Goal: Task Accomplishment & Management: Manage account settings

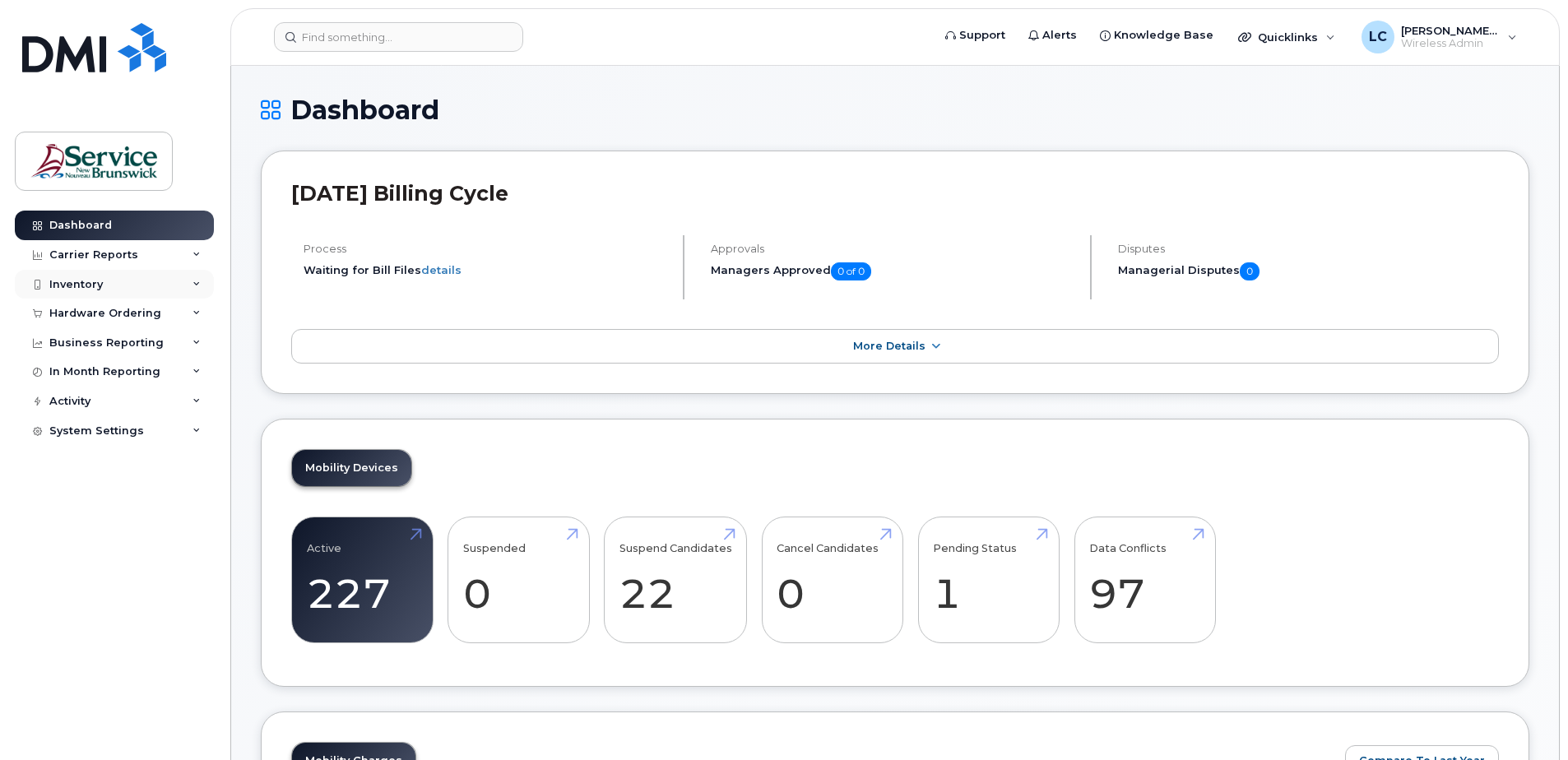
click at [189, 279] on div "Inventory" at bounding box center [114, 285] width 199 height 30
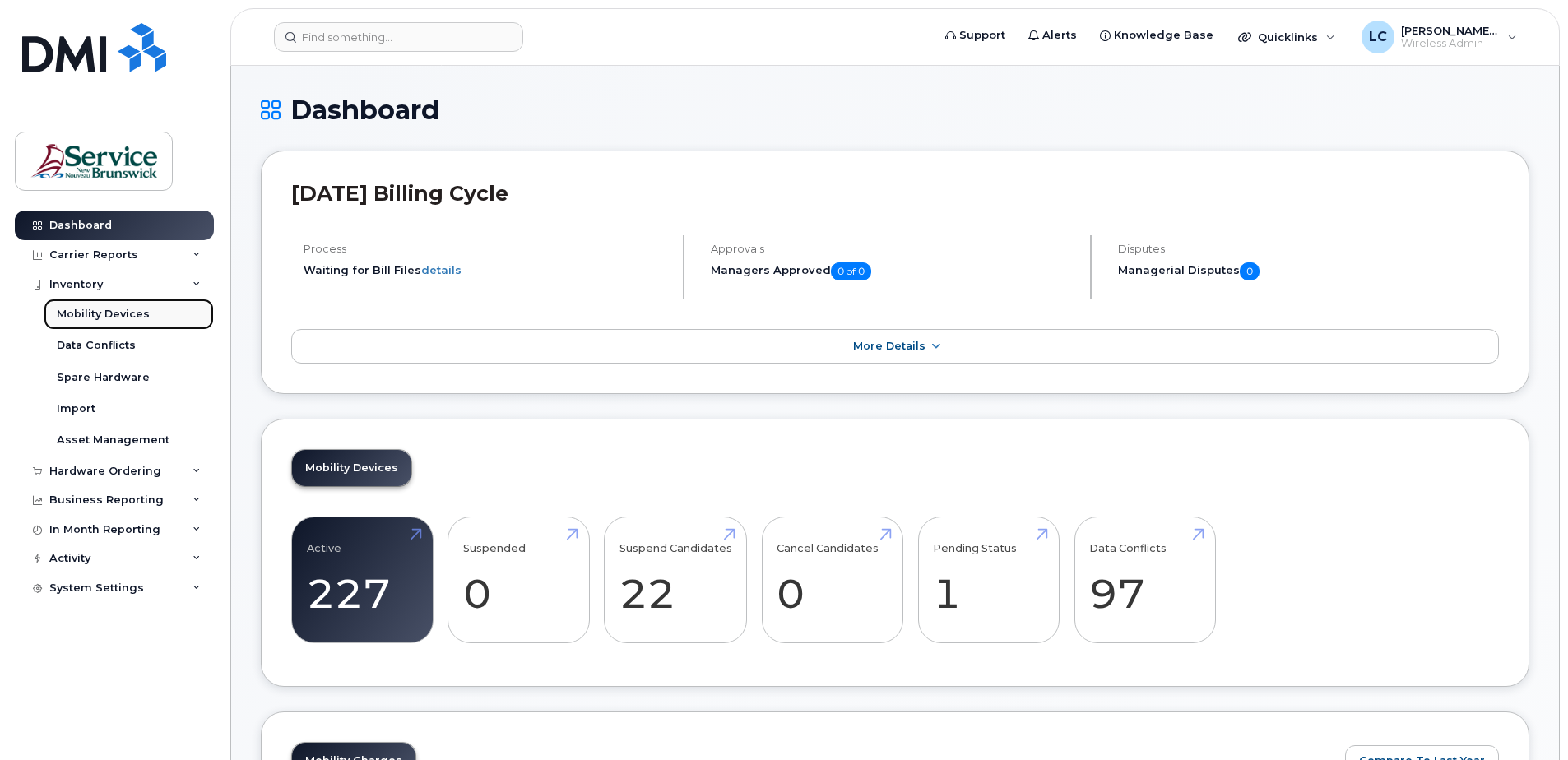
click at [155, 314] on link "Mobility Devices" at bounding box center [128, 313] width 170 height 31
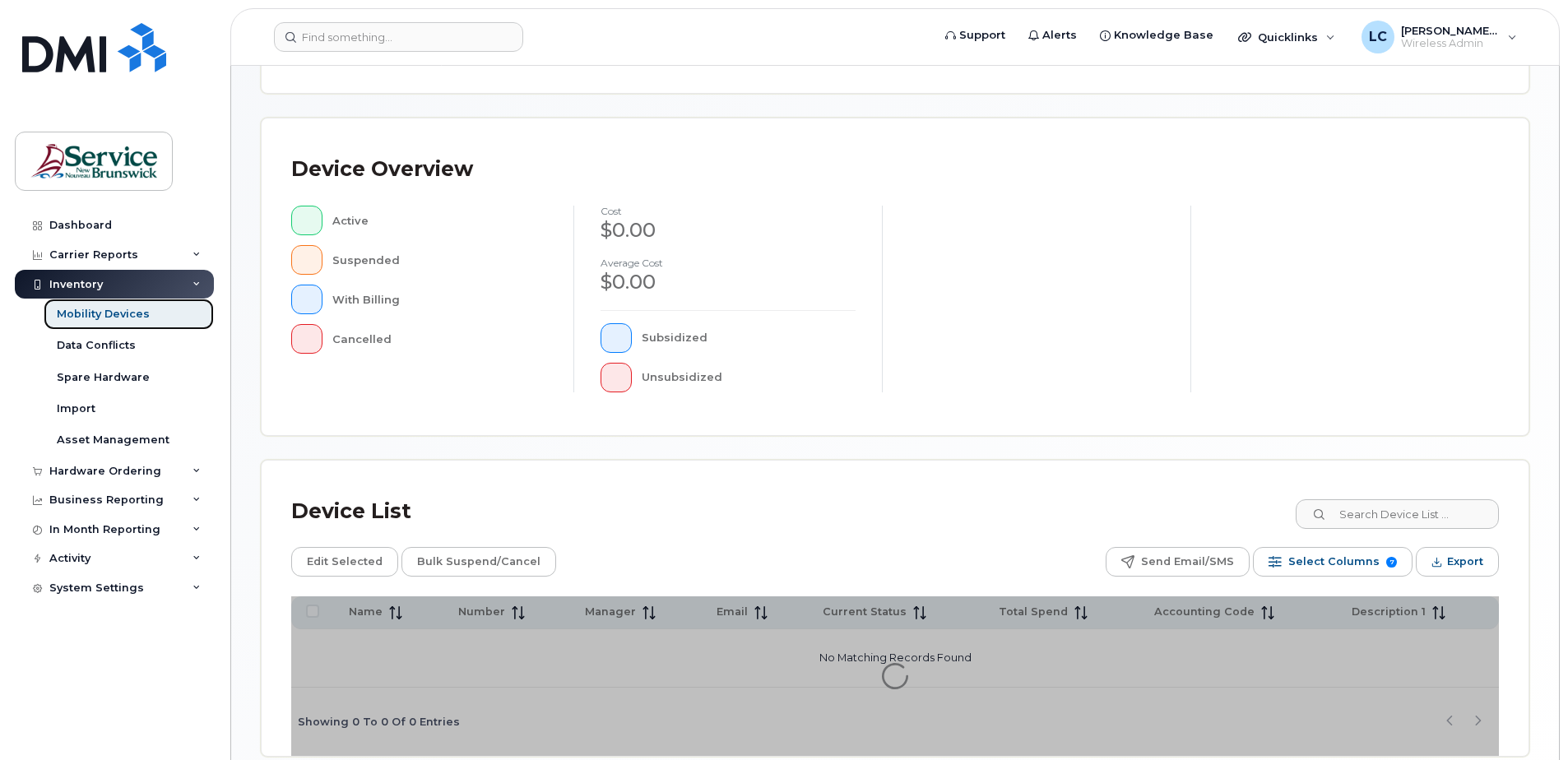
scroll to position [329, 0]
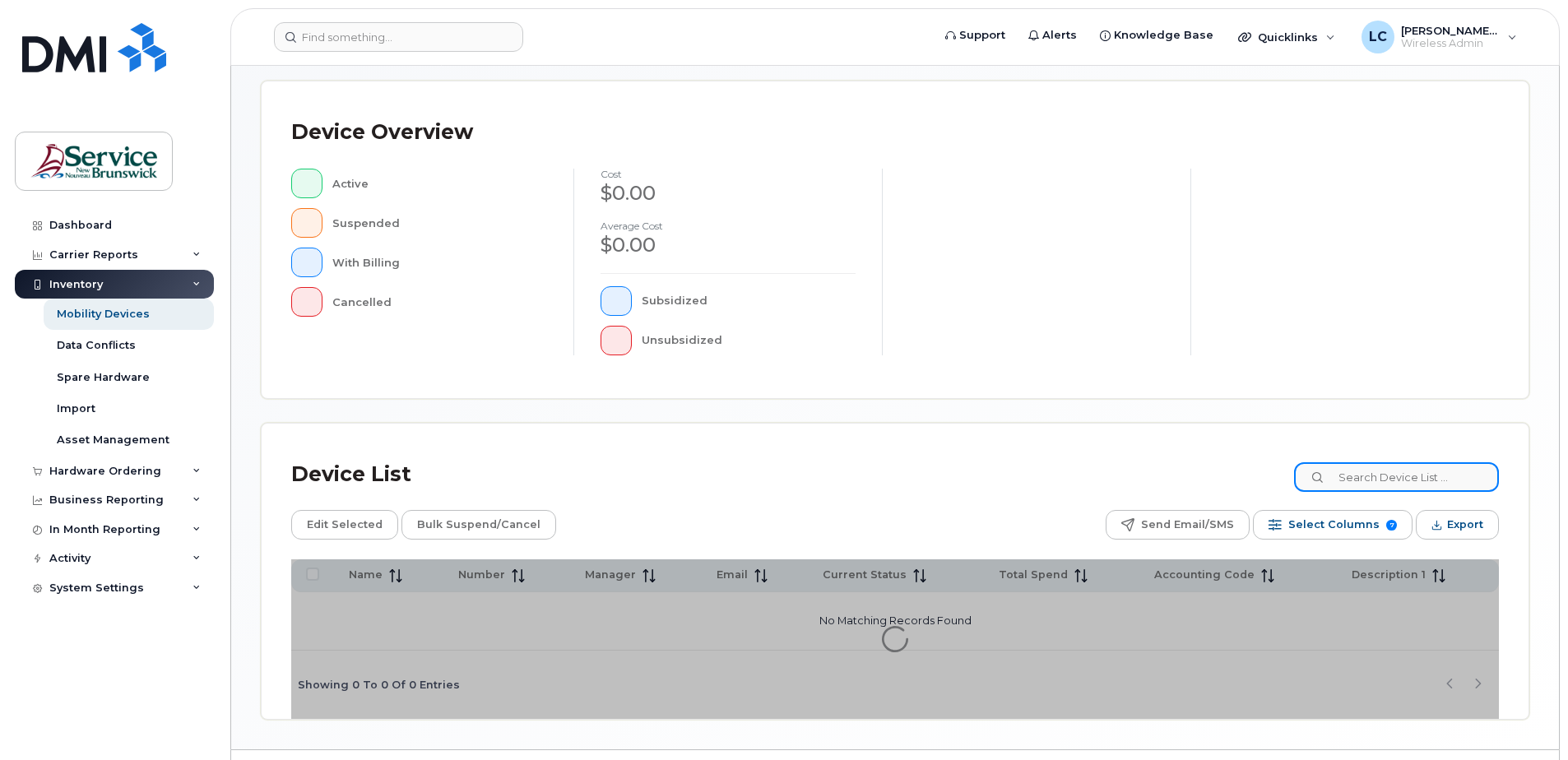
click at [1363, 475] on input at bounding box center [1396, 476] width 205 height 30
type input "2291332"
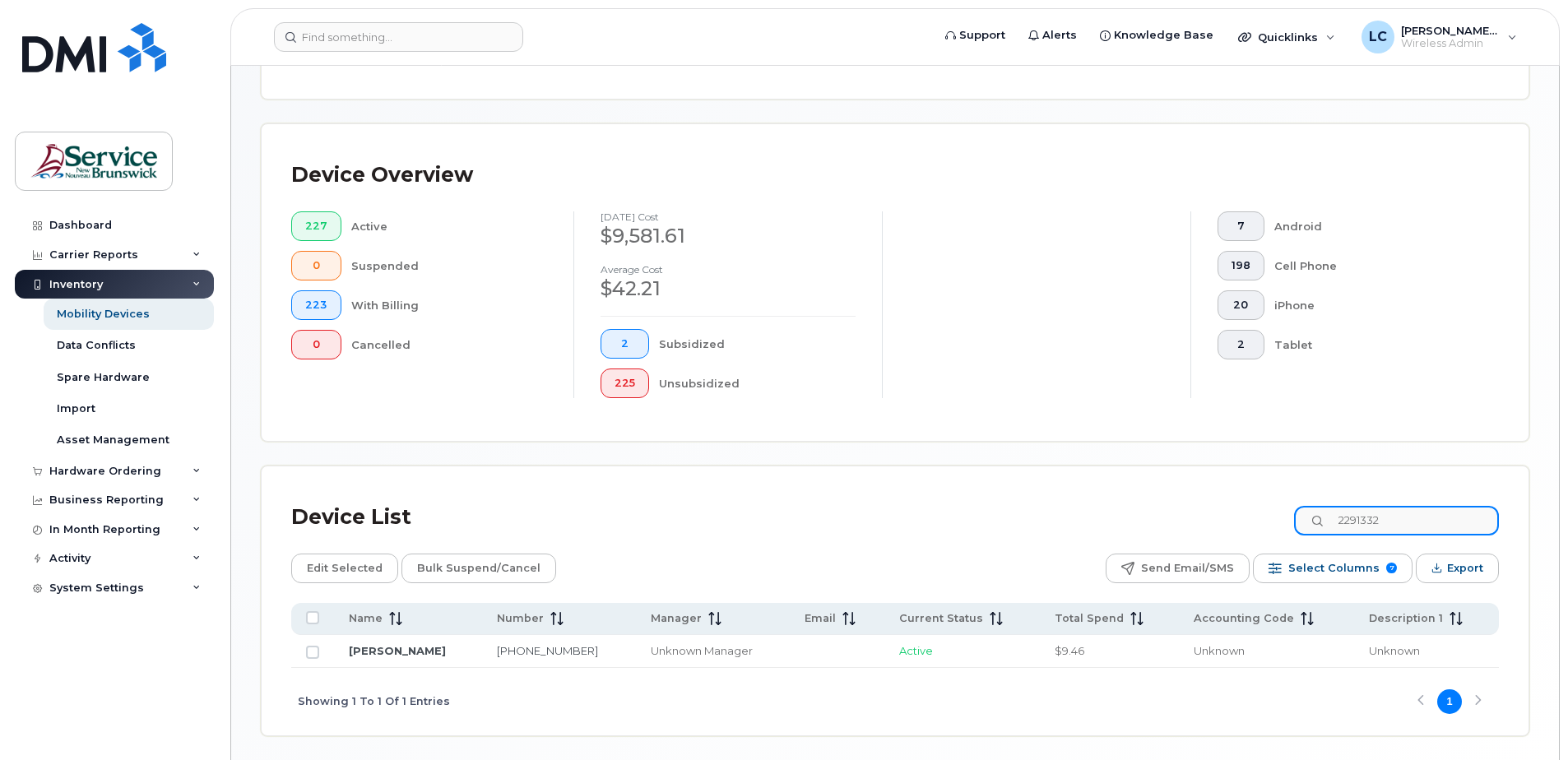
scroll to position [371, 0]
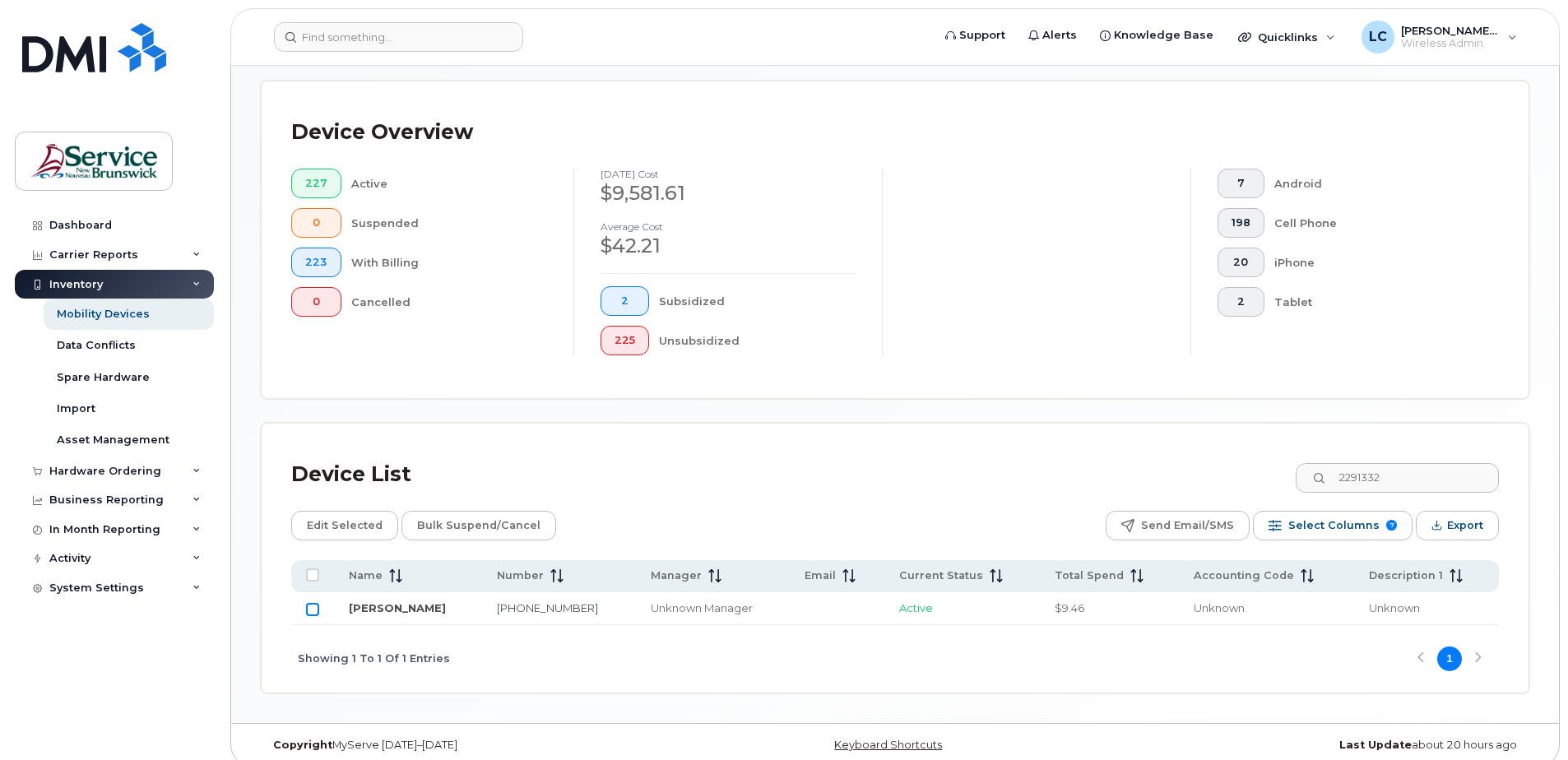
click at [313, 609] on input "Row Unselected" at bounding box center [313, 610] width 14 height 14
checkbox input "true"
click at [367, 529] on span "Edit Selected" at bounding box center [344, 526] width 75 height 25
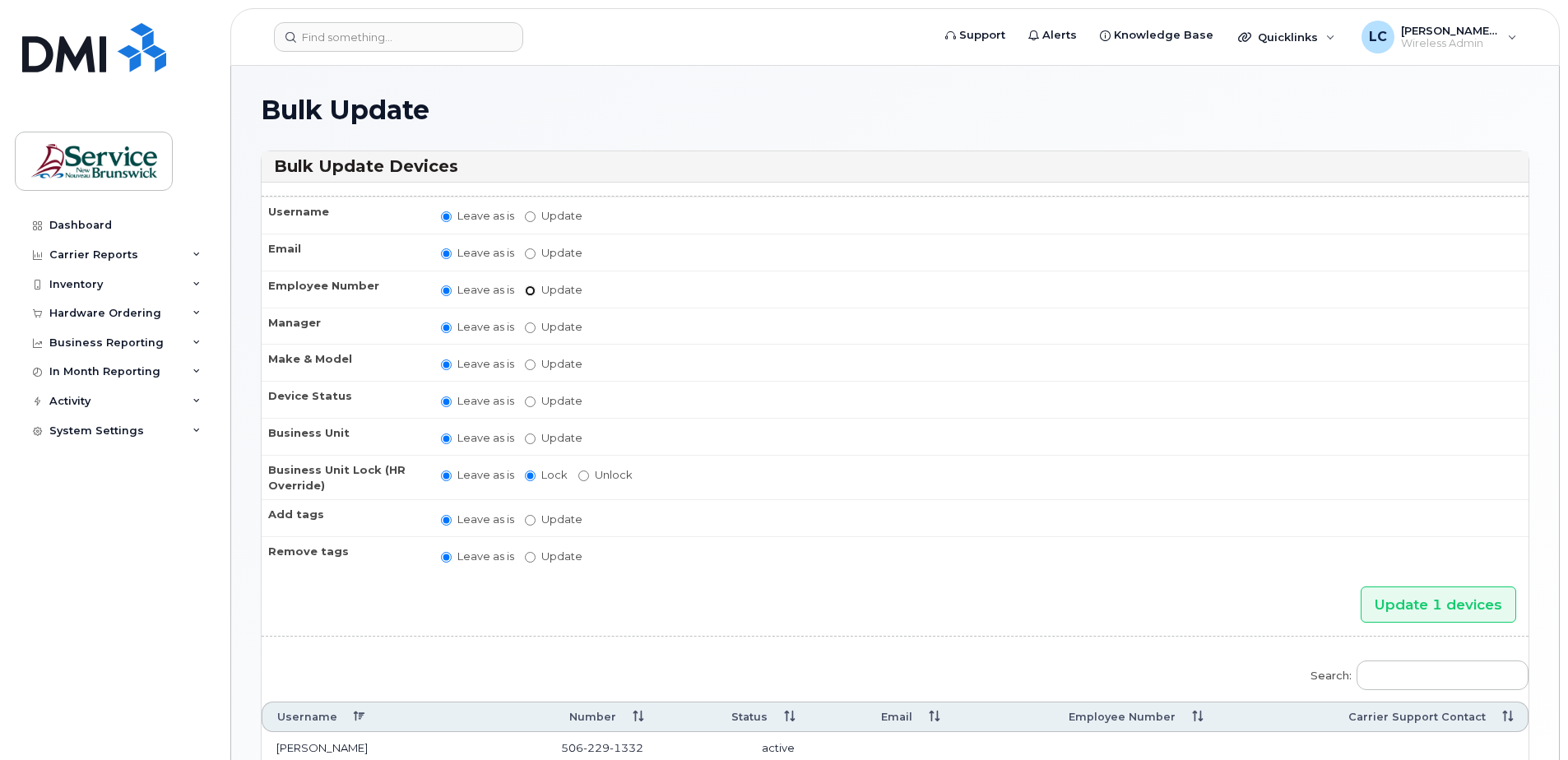
click at [530, 292] on input "Update" at bounding box center [530, 290] width 11 height 11
radio input "true"
click at [590, 287] on input "text" at bounding box center [661, 291] width 152 height 20
click at [440, 293] on td "Leave as is Update" at bounding box center [977, 290] width 1102 height 41
click at [447, 293] on input "Leave as is" at bounding box center [446, 292] width 11 height 11
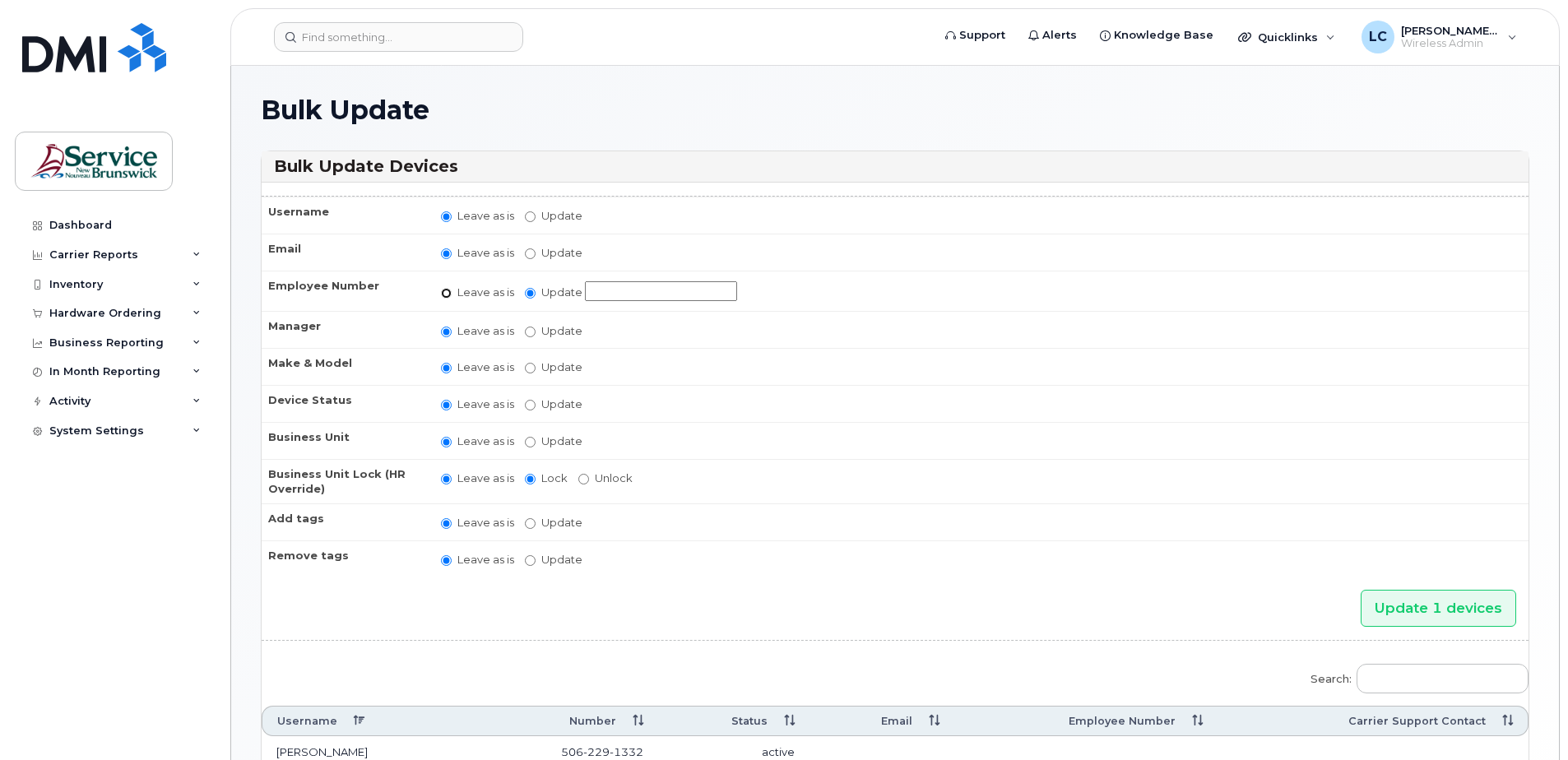
radio input "true"
radio input "false"
click at [532, 215] on input "Update" at bounding box center [530, 216] width 11 height 11
radio input "true"
radio input "false"
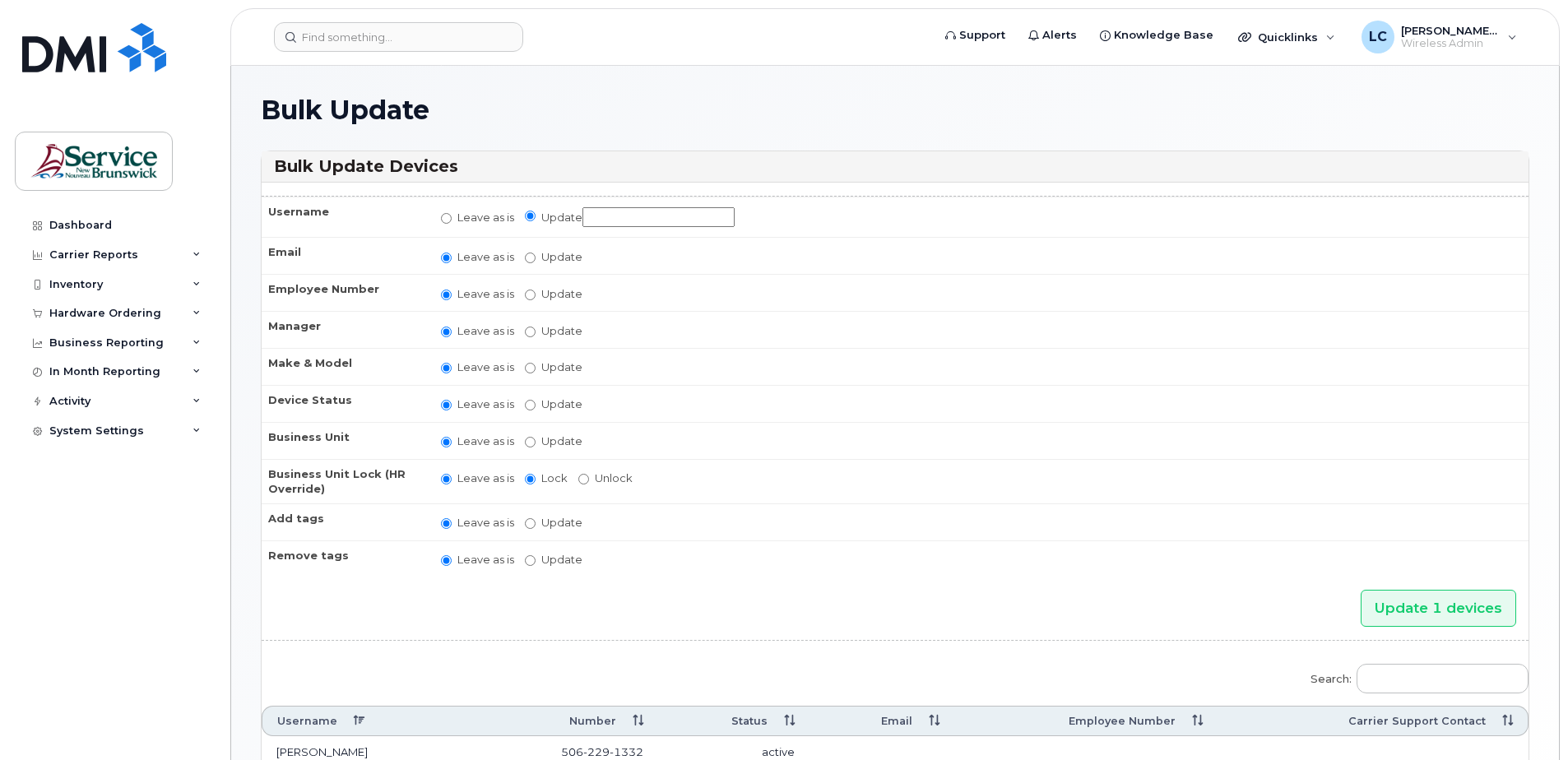
click at [614, 222] on input "Update" at bounding box center [659, 217] width 152 height 20
type input "AADS - spare"
click at [529, 403] on input "Update active active suspended cancelled" at bounding box center [530, 404] width 11 height 11
radio input "true"
radio input "false"
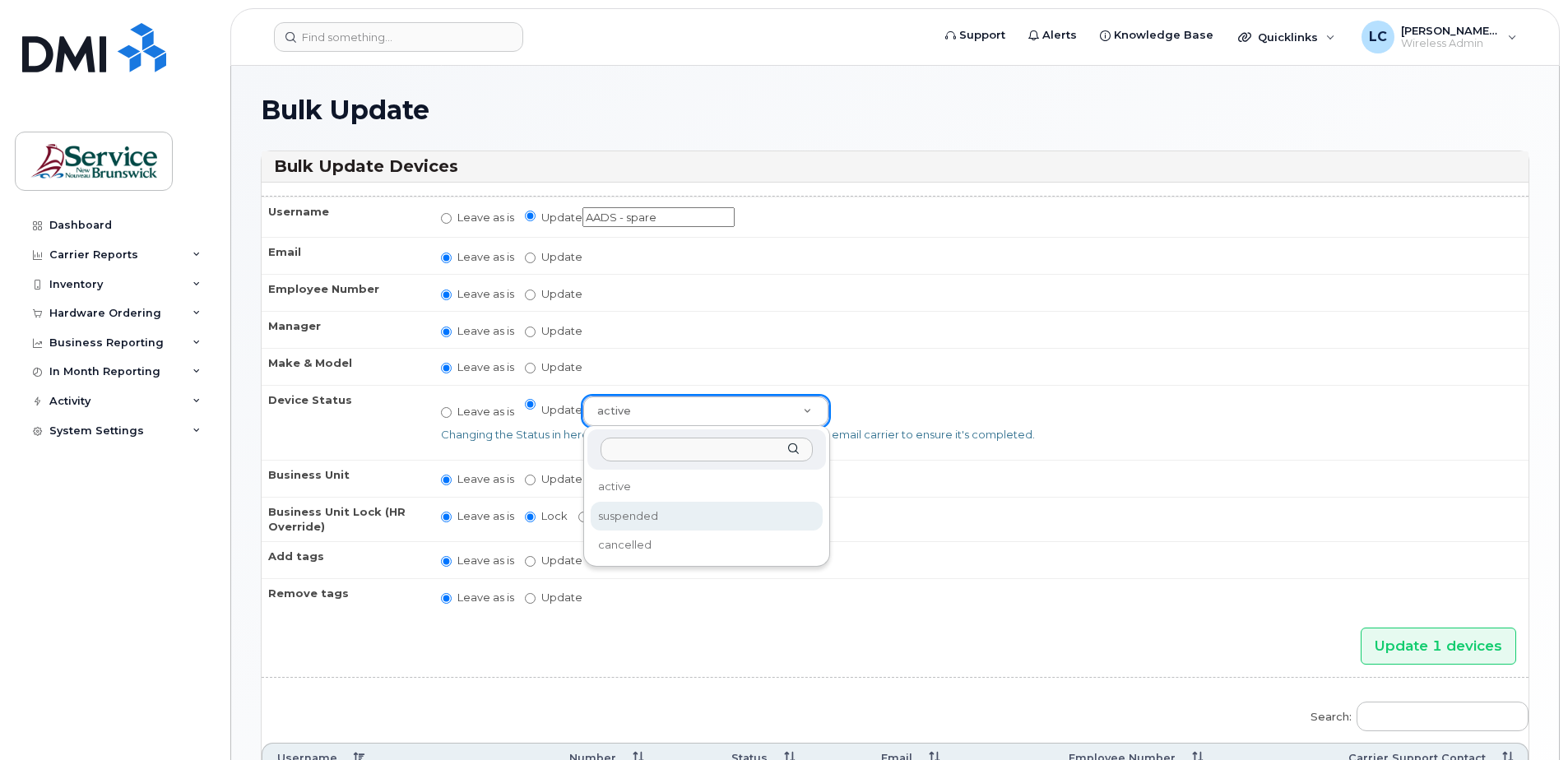
select select "suspended"
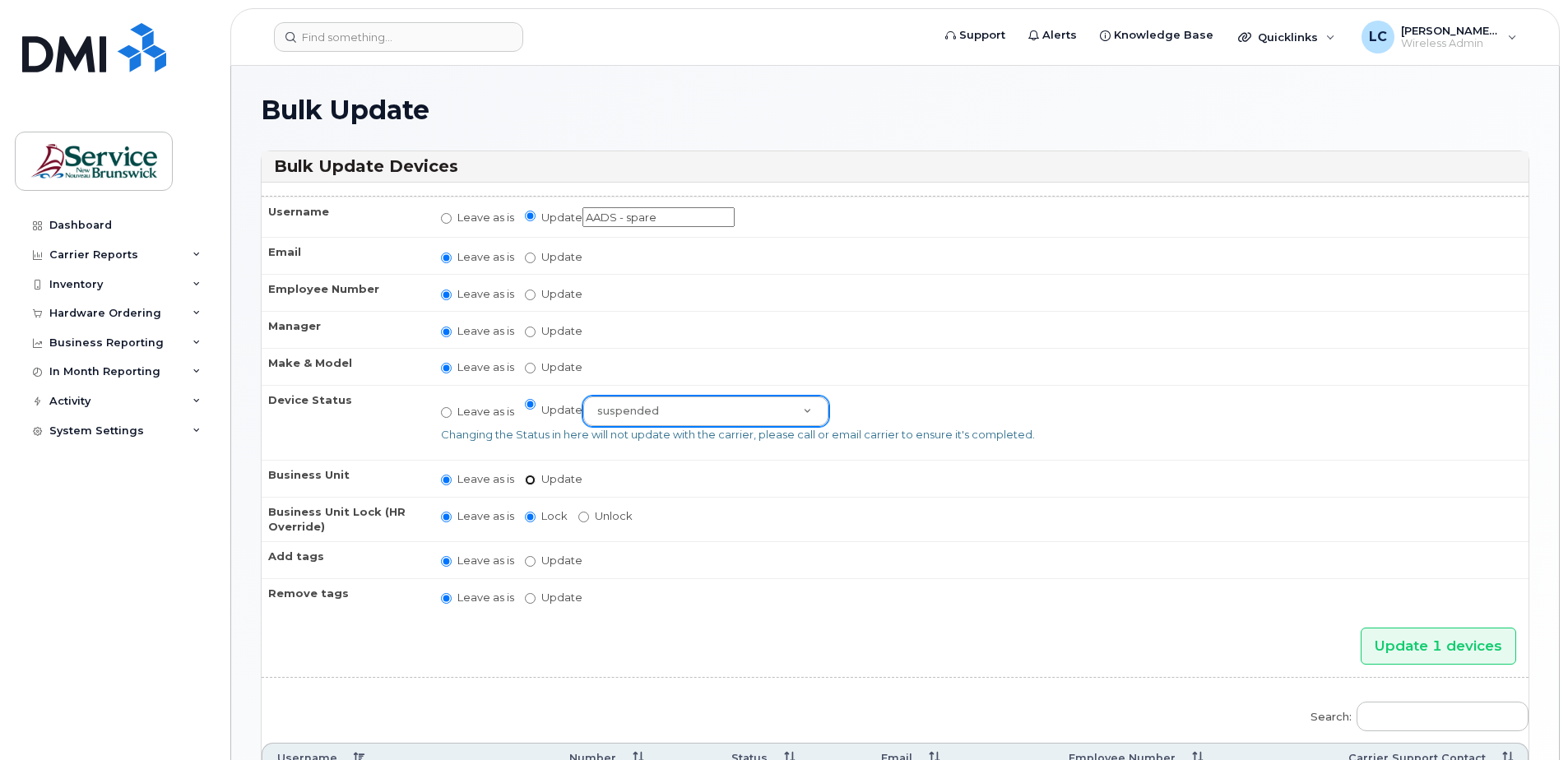
click at [529, 481] on input "Update" at bounding box center [530, 479] width 11 height 11
radio input "true"
radio input "false"
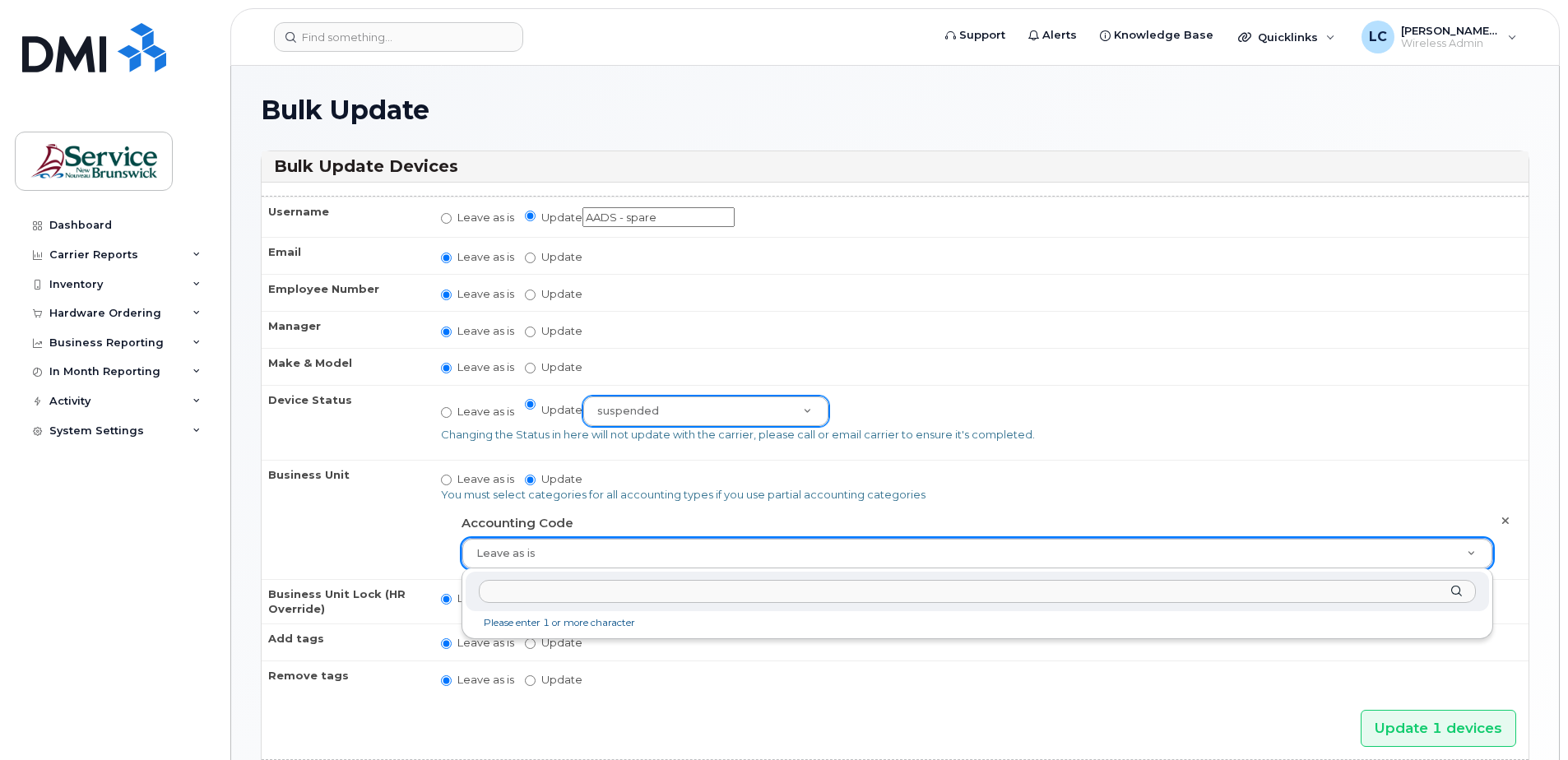
click at [708, 591] on input "text" at bounding box center [977, 591] width 997 height 24
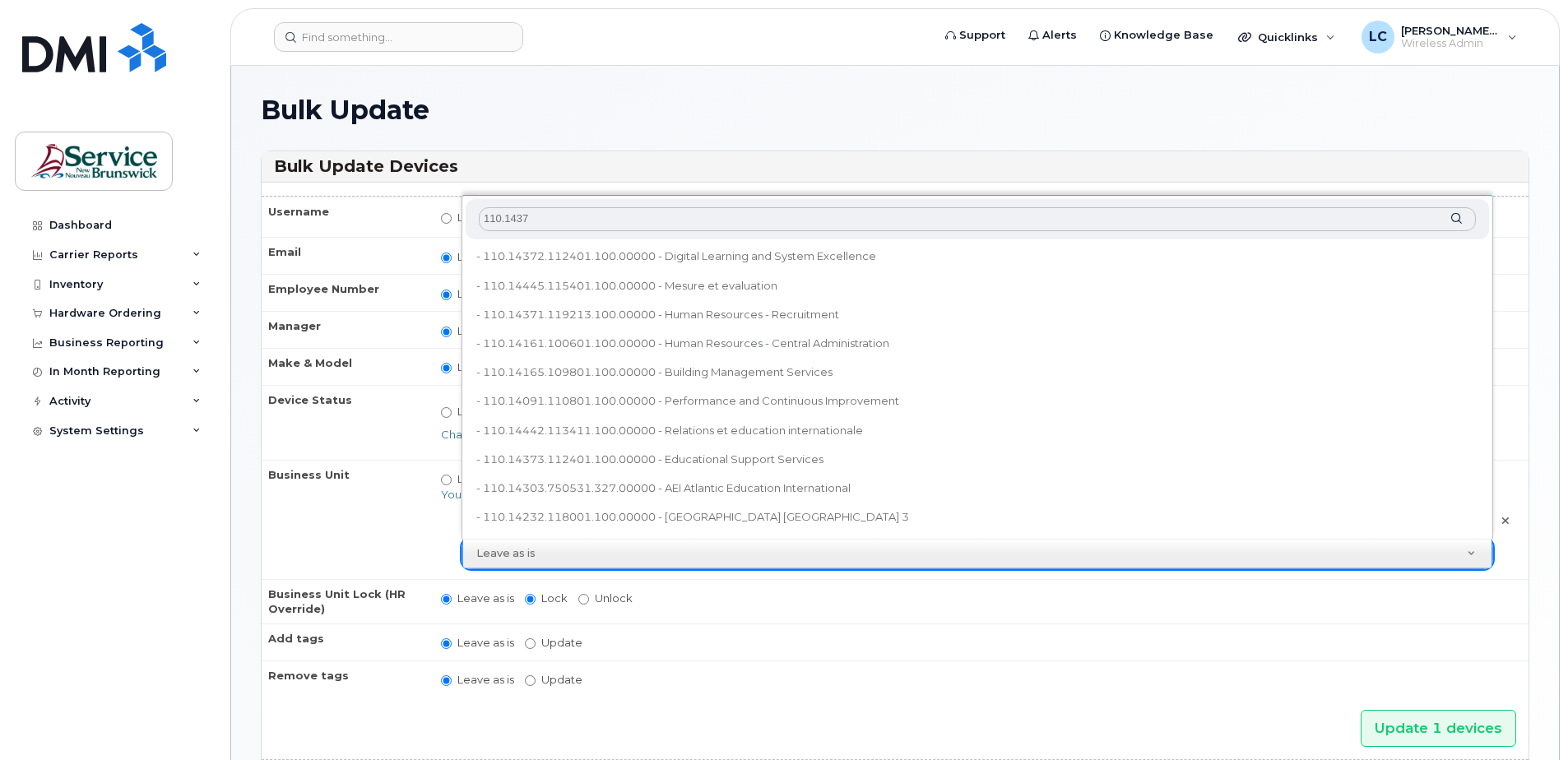
type input "110.14374"
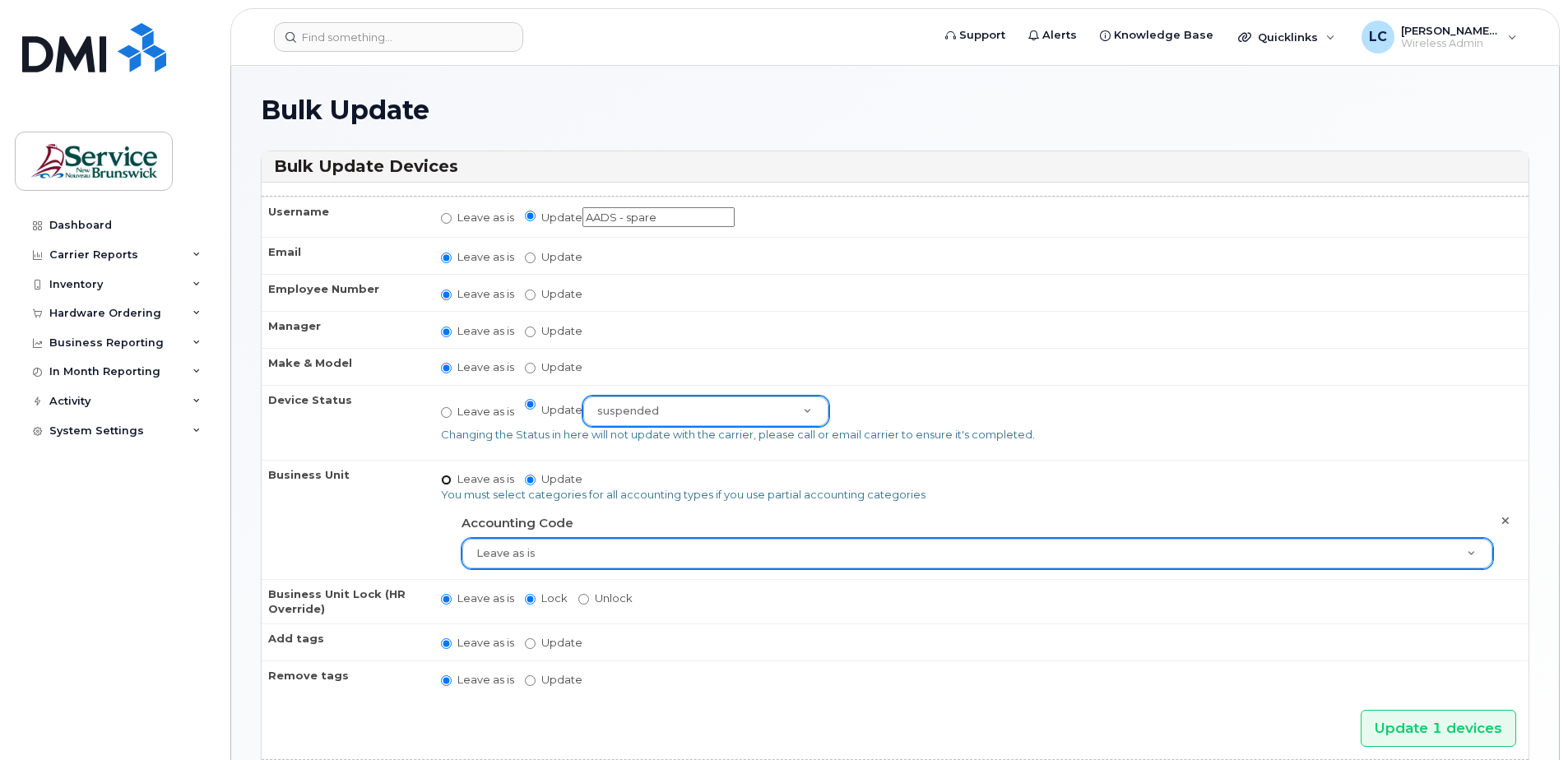
click at [447, 481] on input "Leave as is" at bounding box center [446, 479] width 11 height 11
radio input "true"
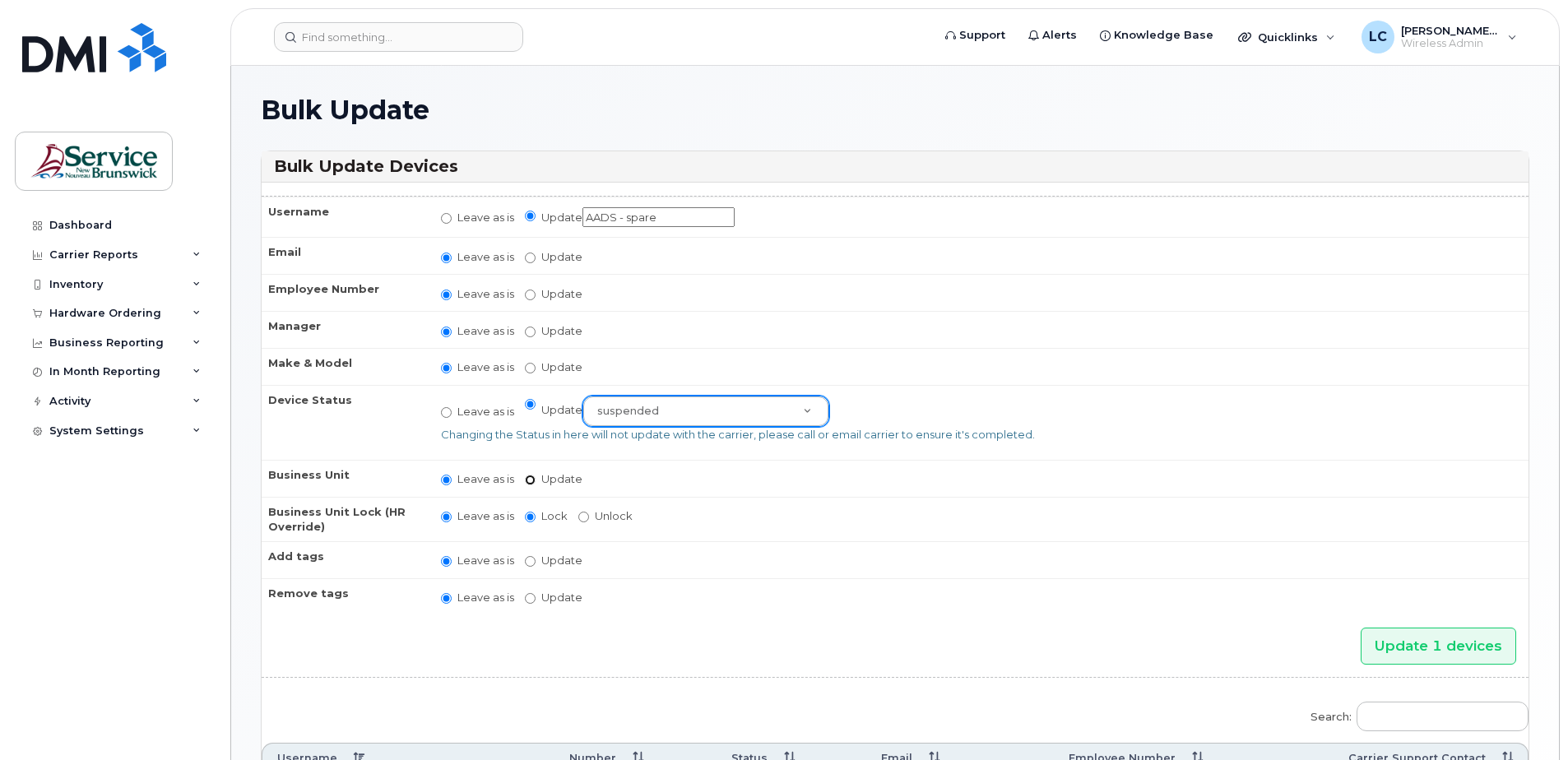
click at [532, 479] on input "Update" at bounding box center [530, 479] width 11 height 11
radio input "true"
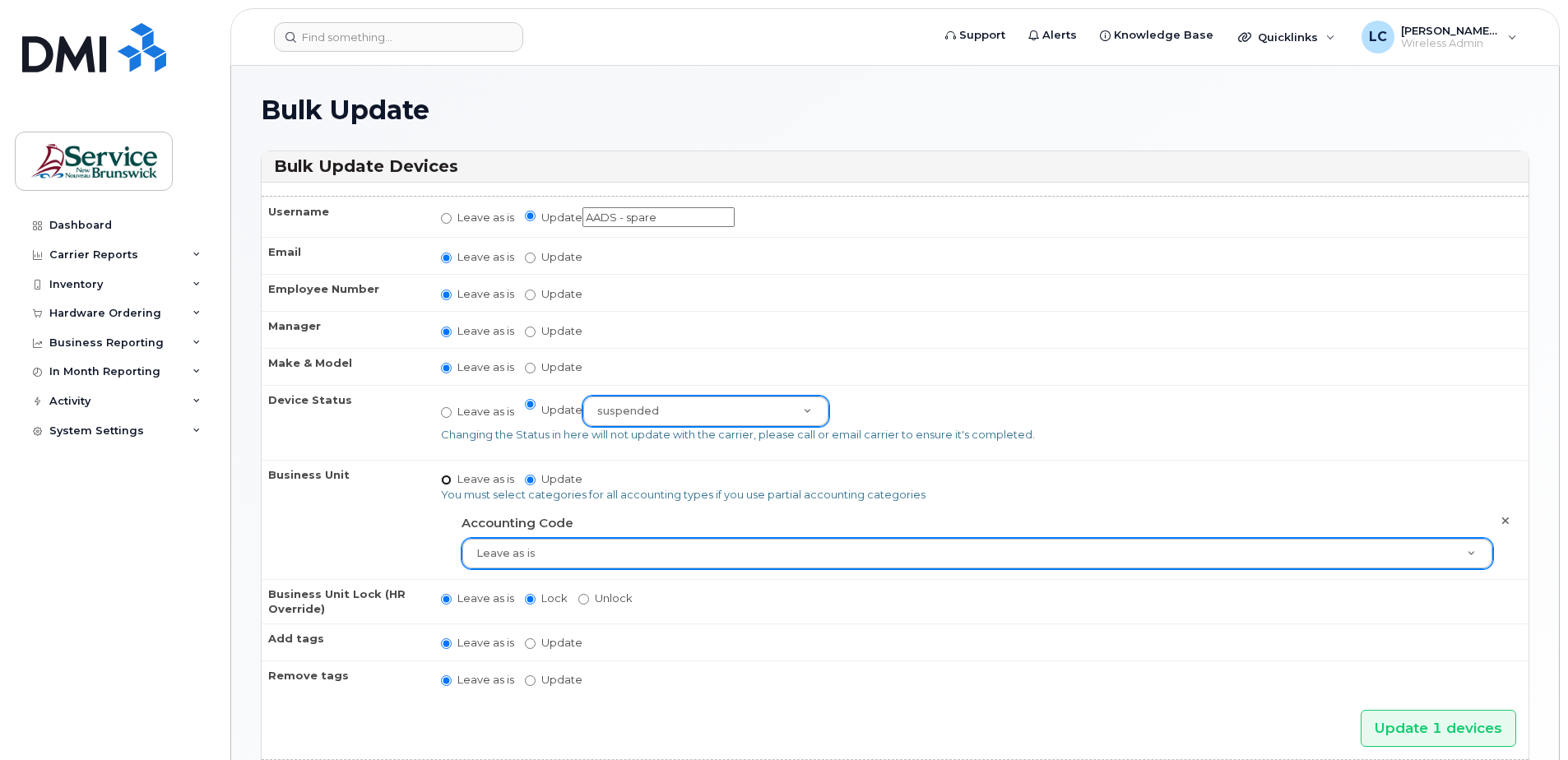
click at [447, 482] on input "Leave as is" at bounding box center [446, 479] width 11 height 11
radio input "true"
radio input "false"
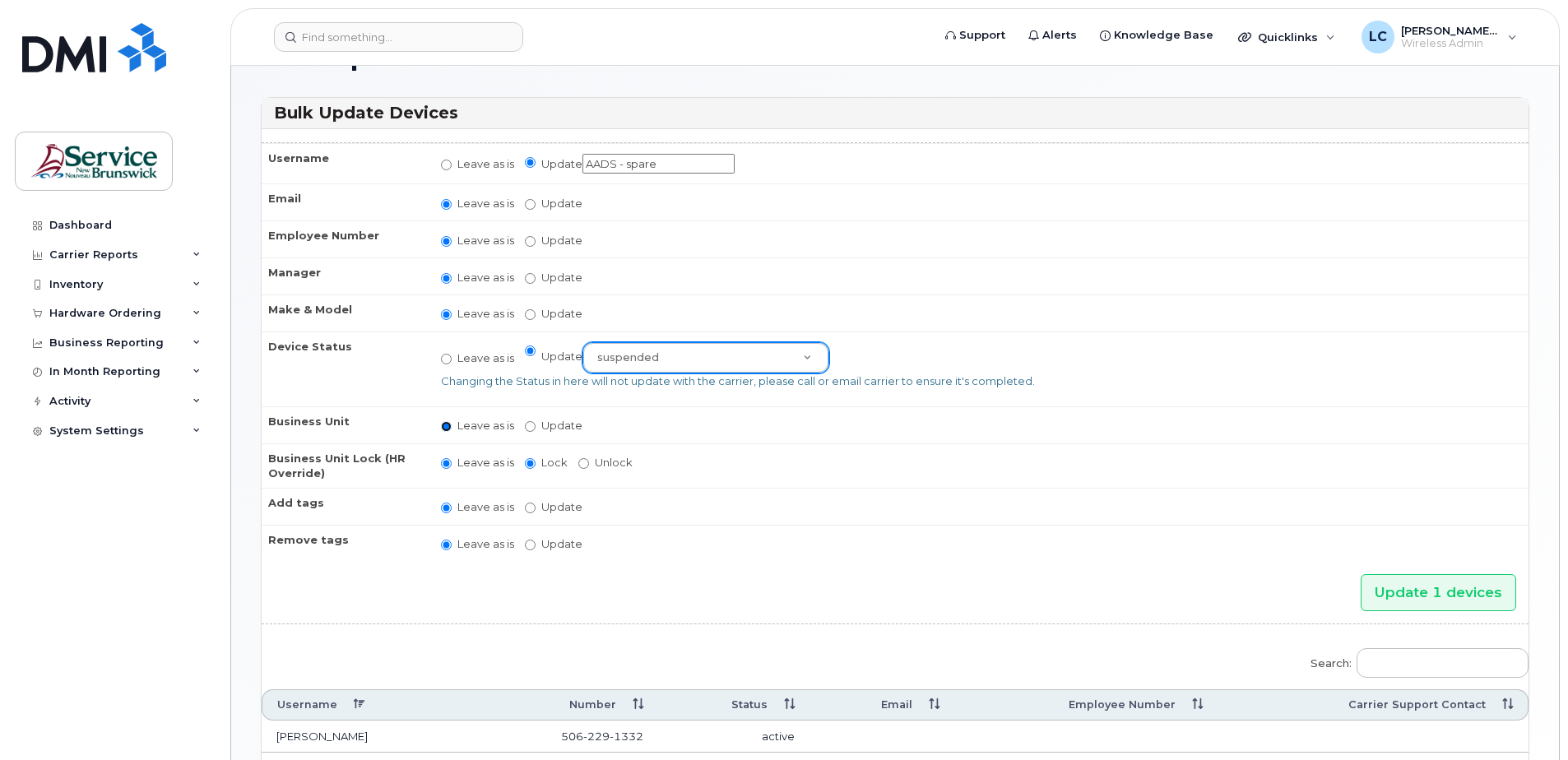
scroll to position [82, 0]
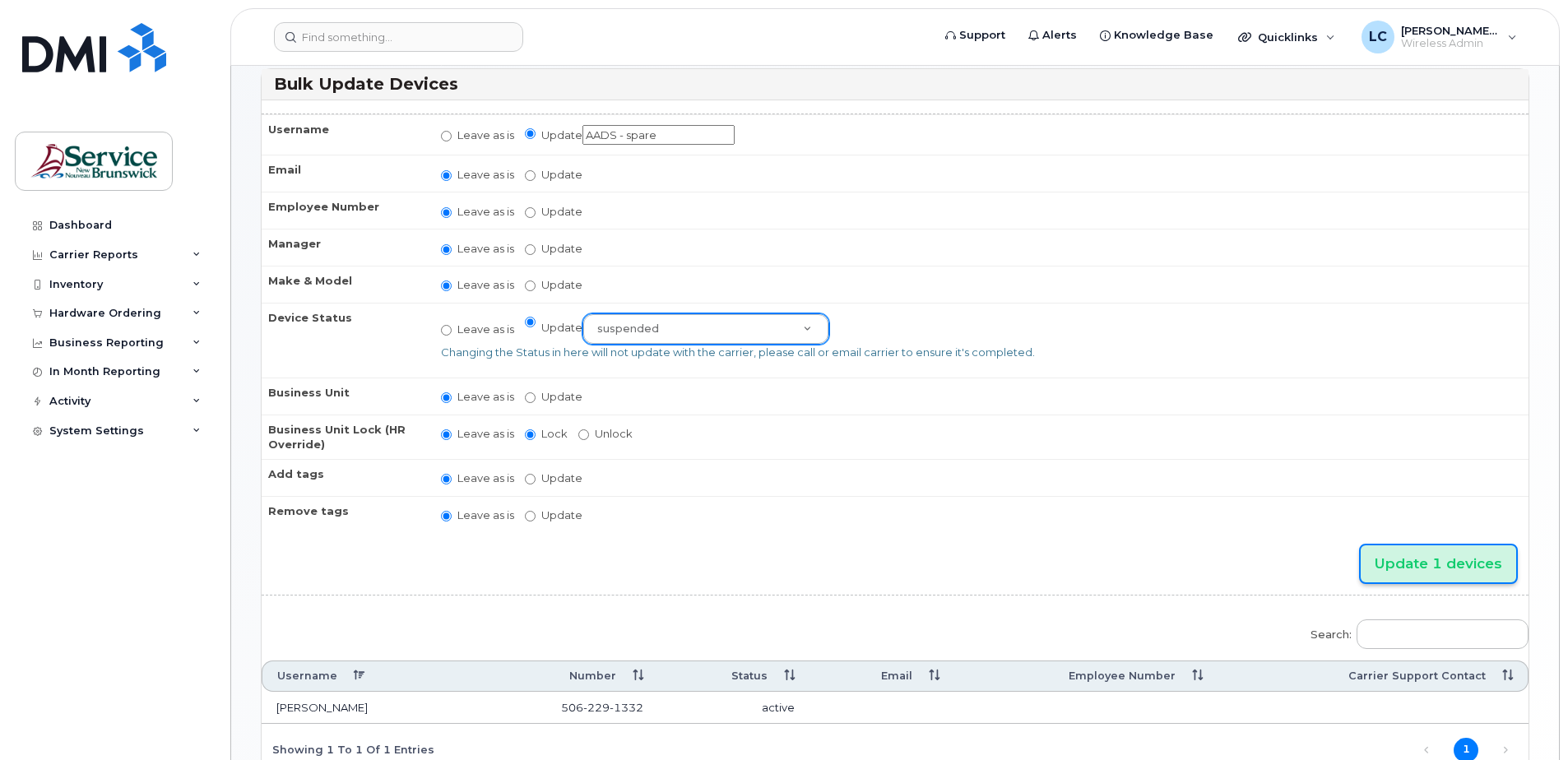
click at [1418, 562] on input "Update 1 devices" at bounding box center [1438, 563] width 155 height 37
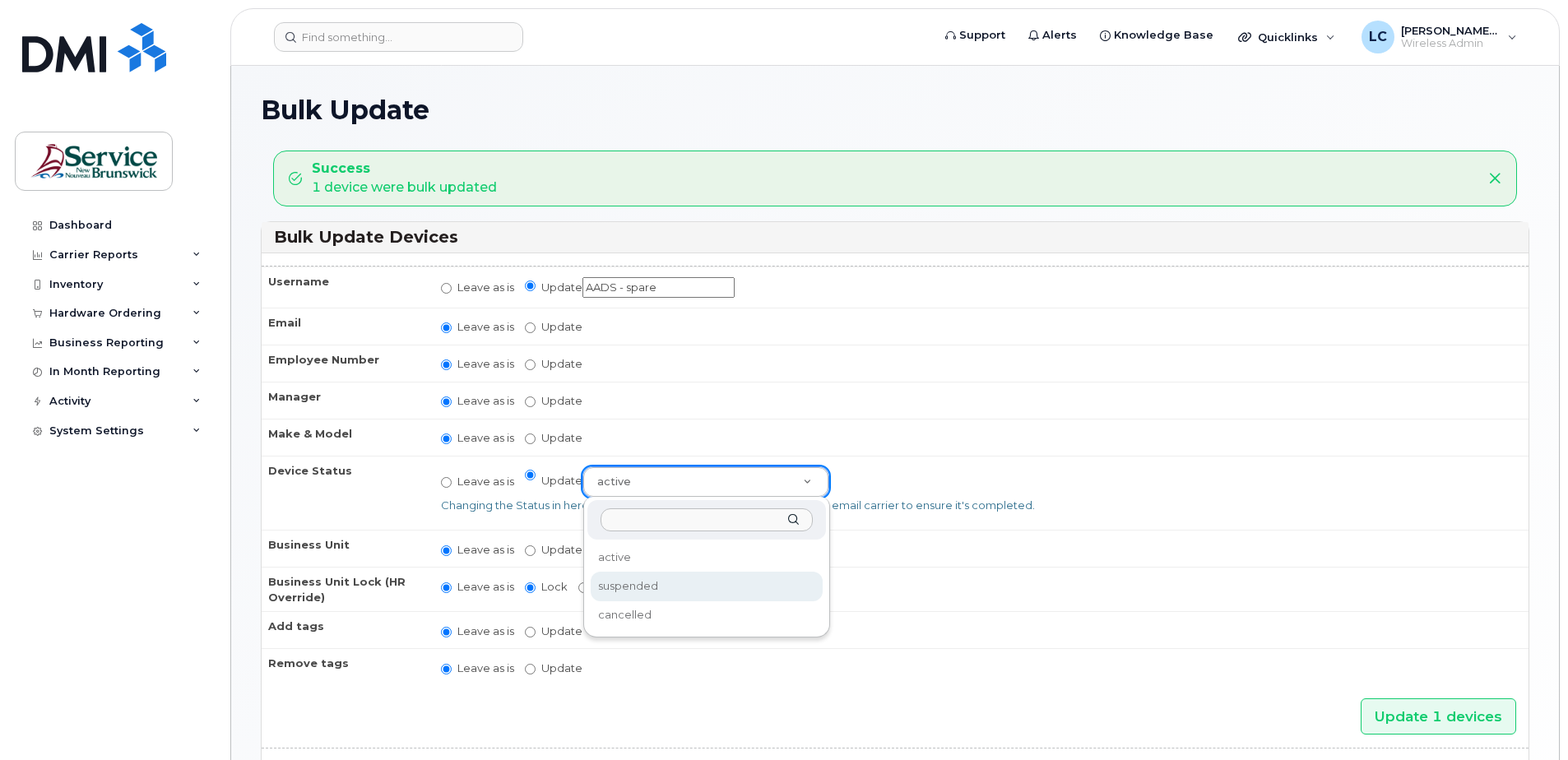
select select "suspended"
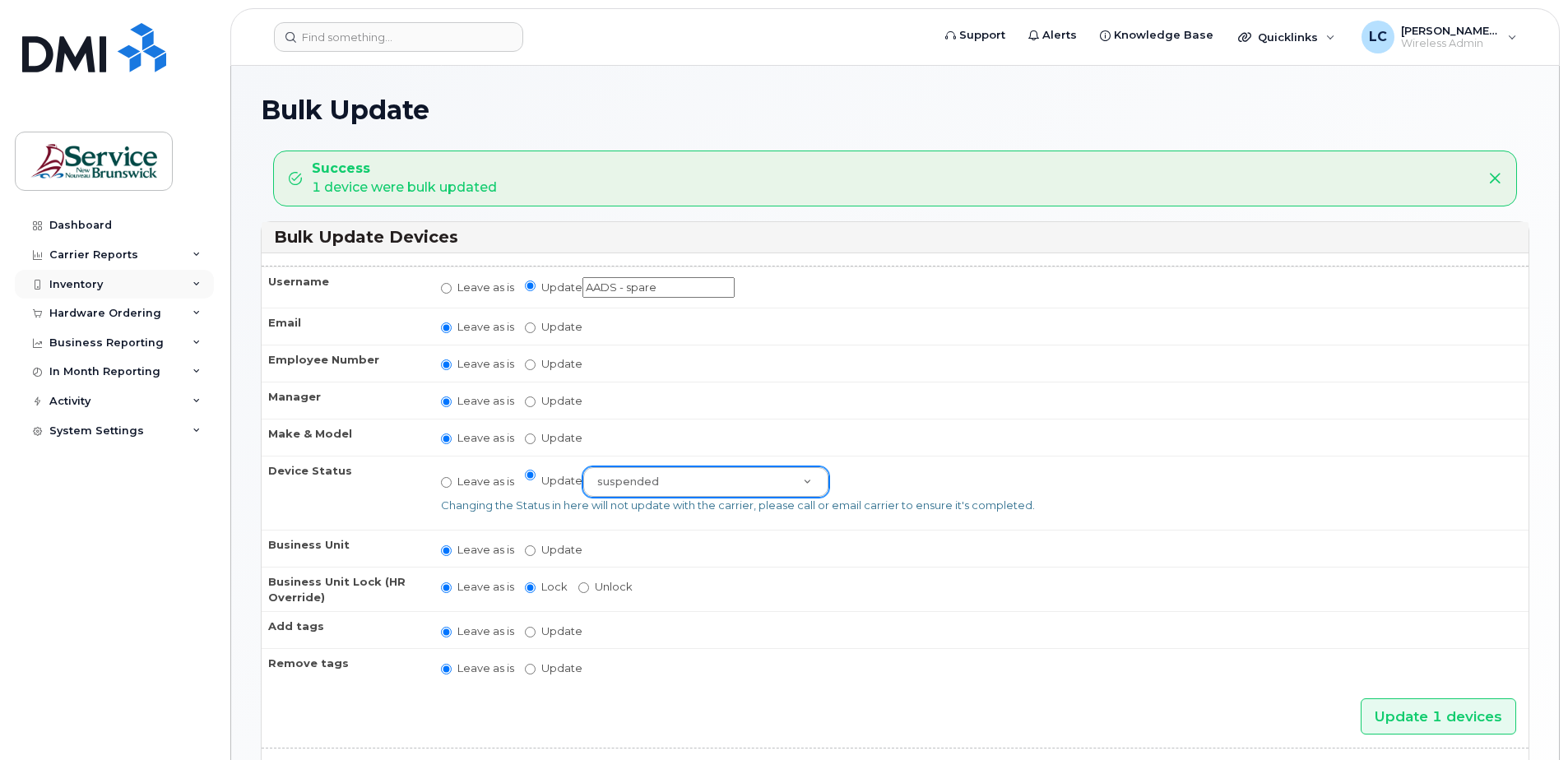
click at [182, 285] on div "Inventory" at bounding box center [114, 285] width 199 height 30
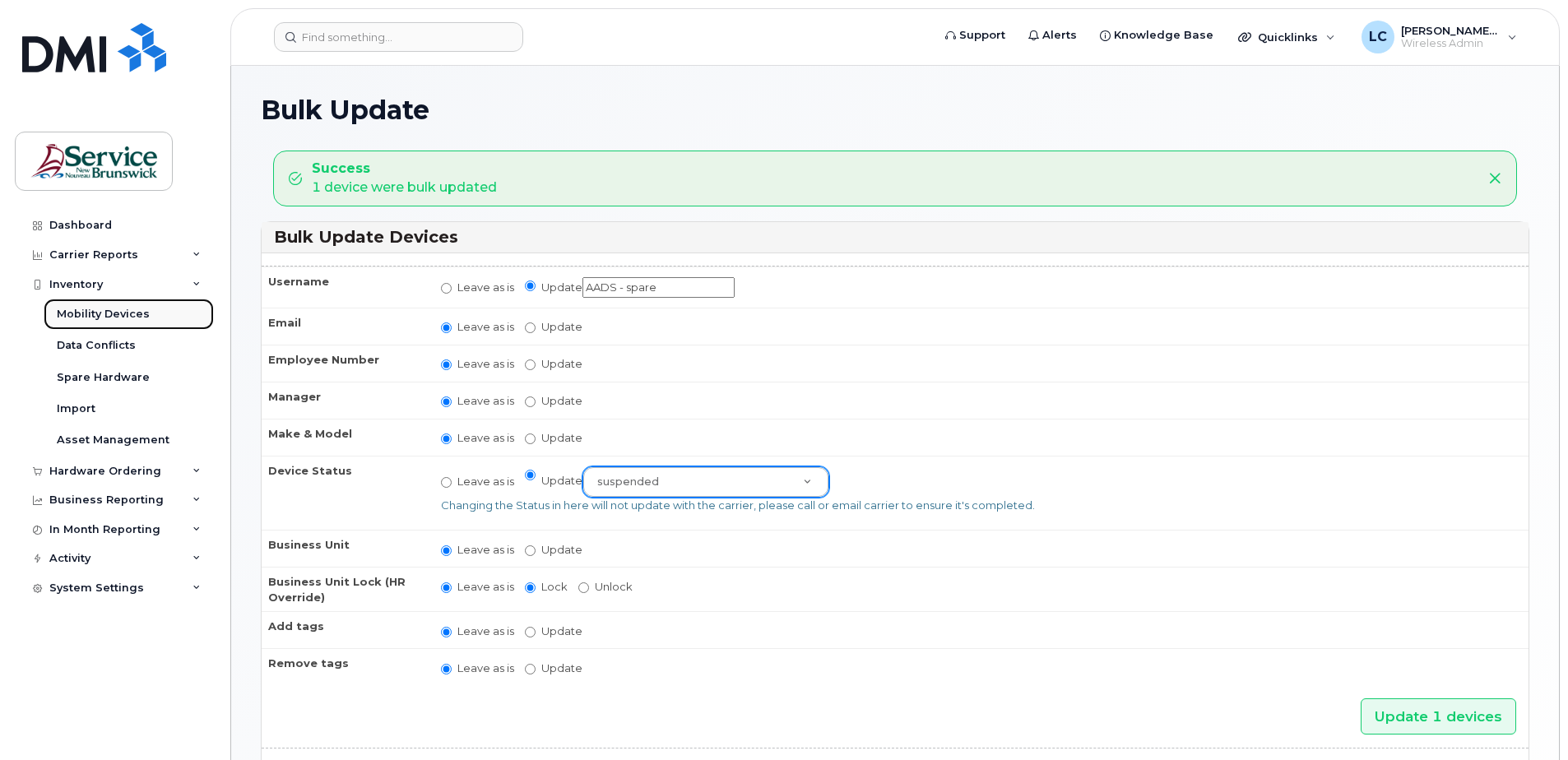
click at [180, 312] on link "Mobility Devices" at bounding box center [128, 313] width 170 height 31
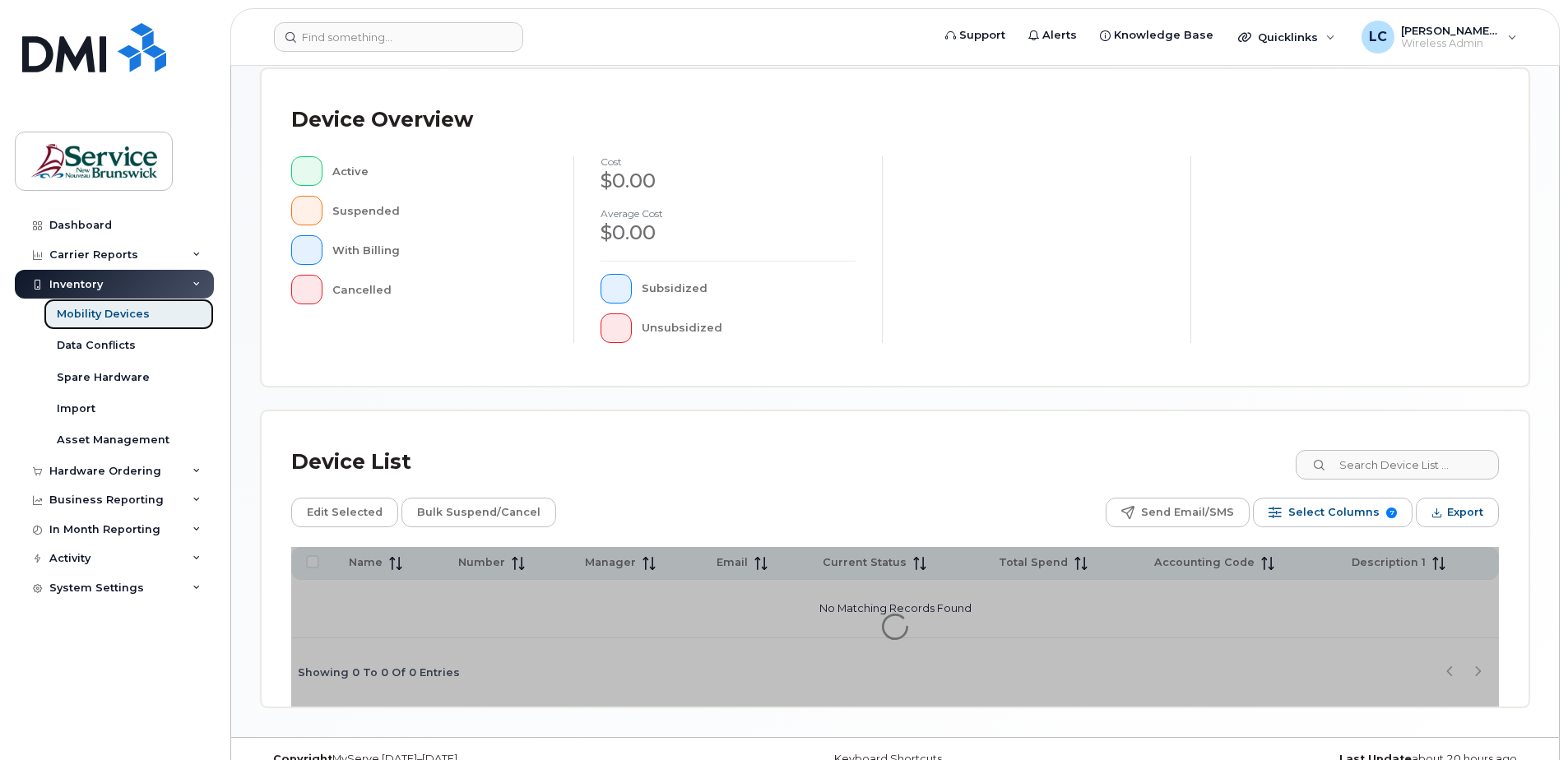
scroll to position [370, 0]
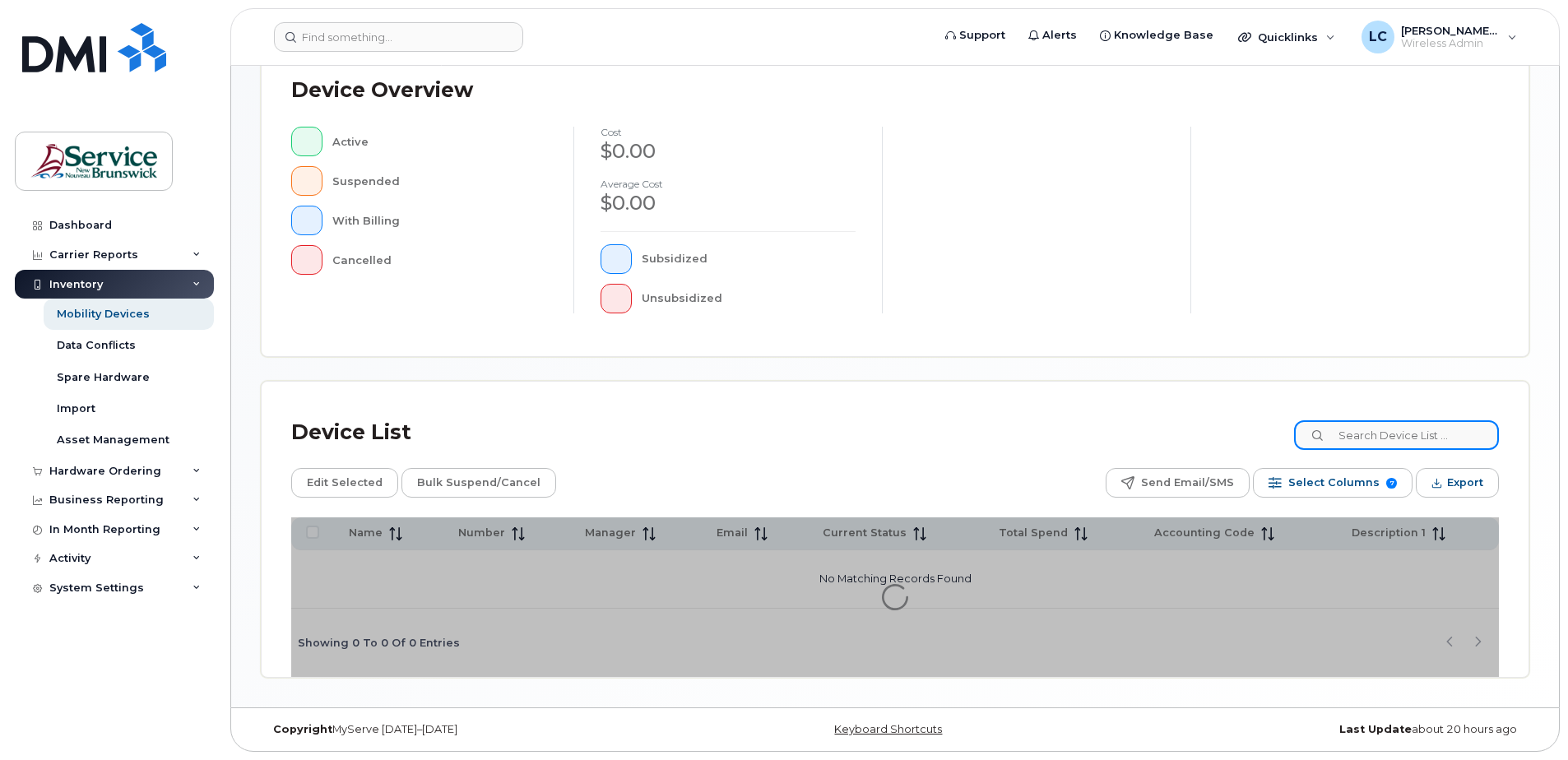
click at [1461, 434] on input at bounding box center [1396, 435] width 205 height 30
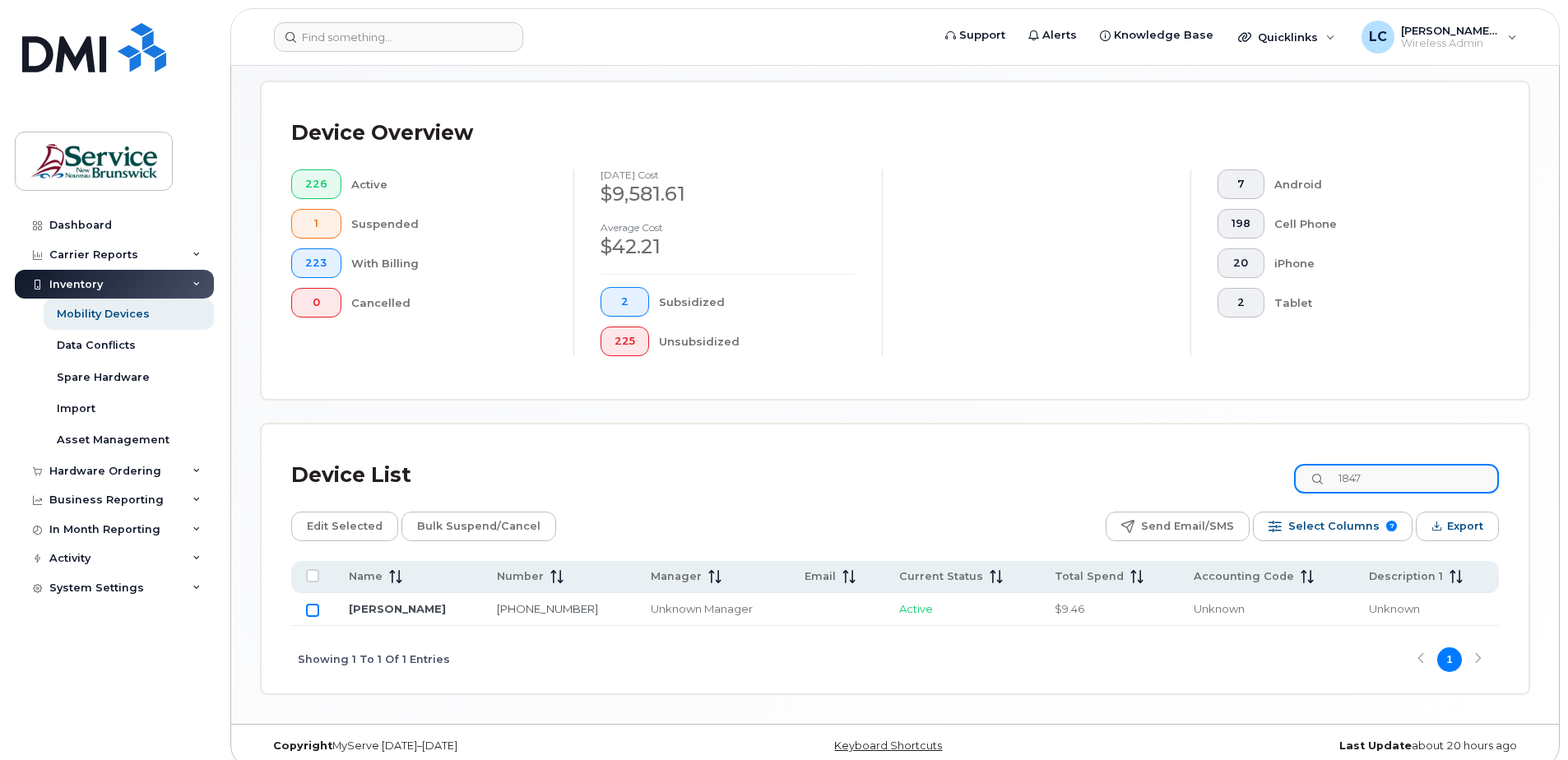
type input "1847"
click at [310, 611] on input "Row Unselected" at bounding box center [313, 611] width 14 height 14
checkbox input "true"
click at [344, 524] on span "Edit Selected" at bounding box center [344, 527] width 75 height 25
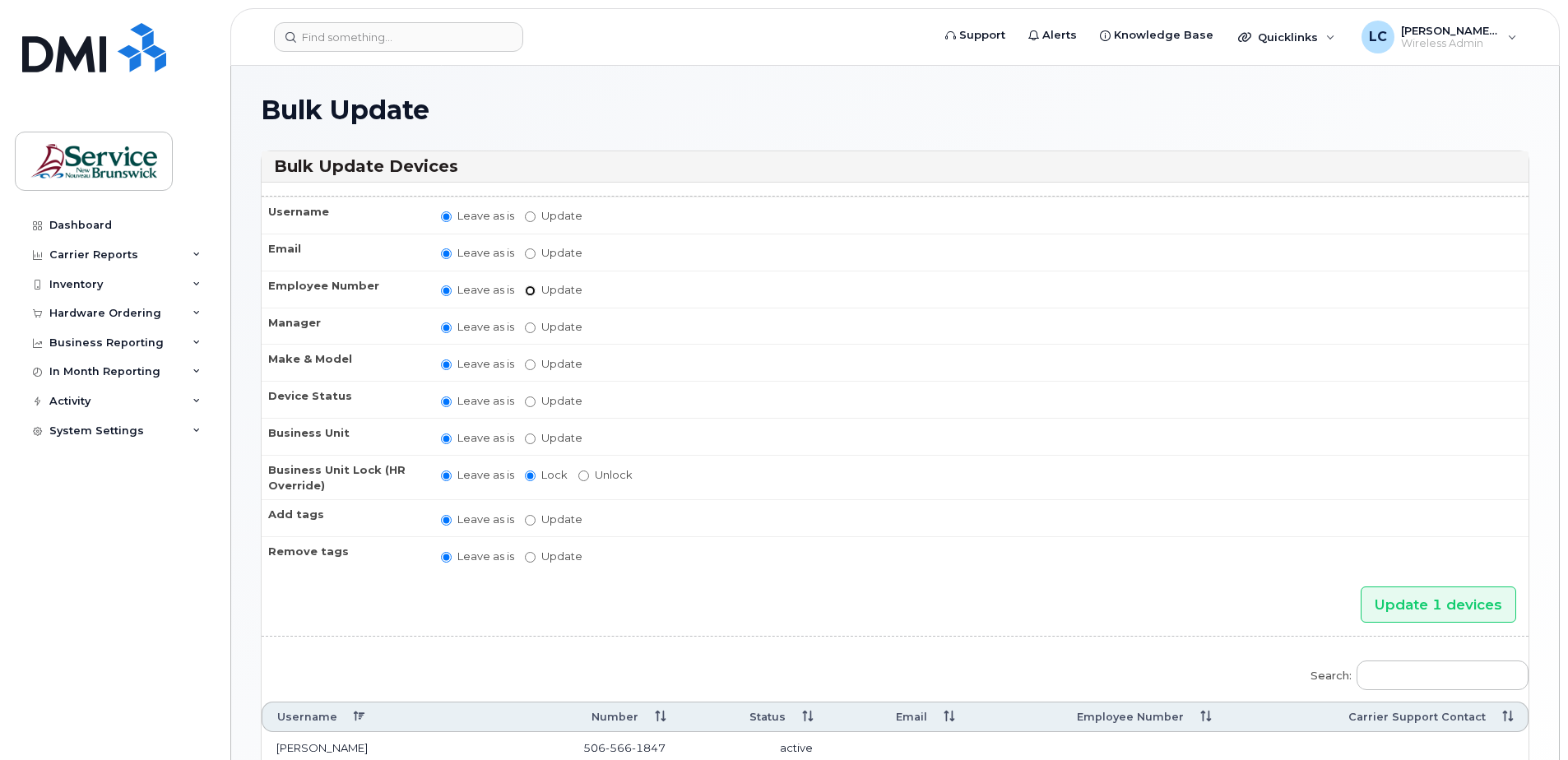
click at [531, 293] on input "Update" at bounding box center [530, 290] width 11 height 11
radio input "true"
radio input "false"
click at [609, 292] on input "text" at bounding box center [661, 291] width 152 height 20
type input "AADS - Spare"
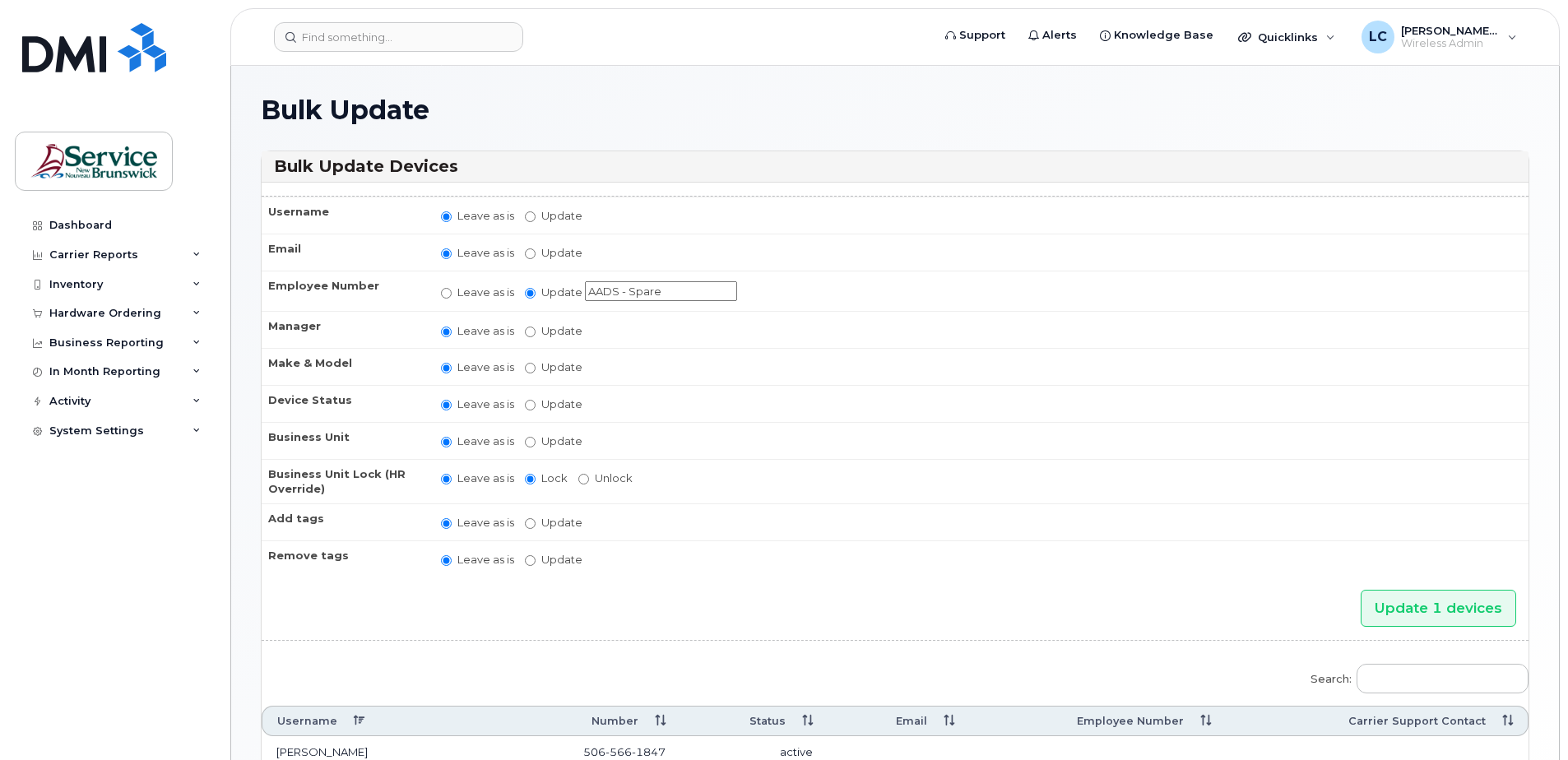
drag, startPoint x: 667, startPoint y: 287, endPoint x: 588, endPoint y: 290, distance: 79.1
click at [588, 290] on input "AADS - Spare" at bounding box center [661, 291] width 152 height 20
click at [449, 291] on input "Leave as is" at bounding box center [446, 292] width 11 height 11
radio input "true"
radio input "false"
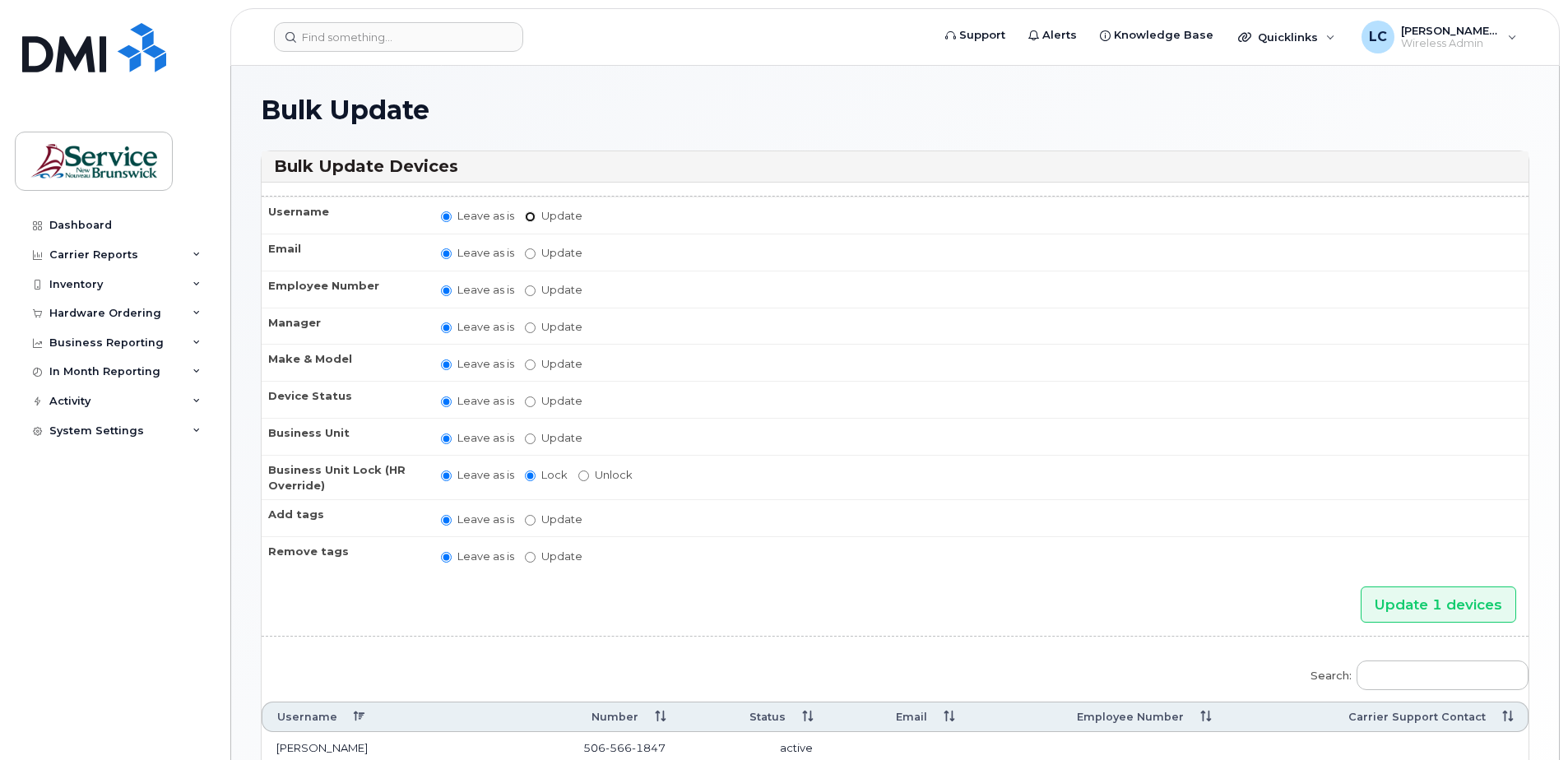
click at [536, 214] on label "Update" at bounding box center [554, 216] width 58 height 15
click at [536, 214] on input "Update" at bounding box center [530, 216] width 11 height 11
radio input "true"
radio input "false"
click at [600, 214] on input "Update" at bounding box center [659, 217] width 152 height 20
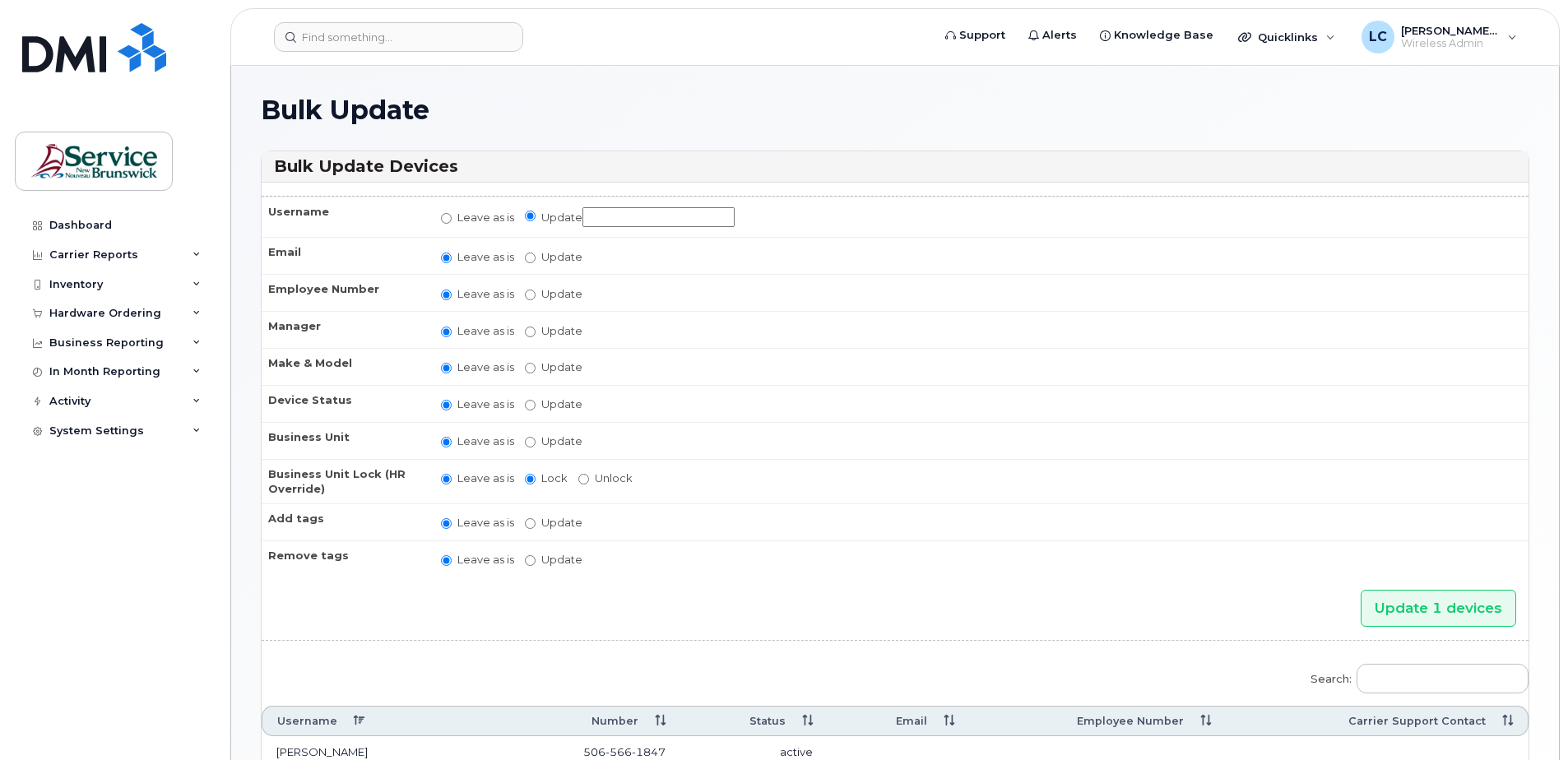
paste input "AADS - Spare"
type input "AADS - Spare 2"
click at [1395, 611] on input "Update 1 devices" at bounding box center [1438, 608] width 155 height 37
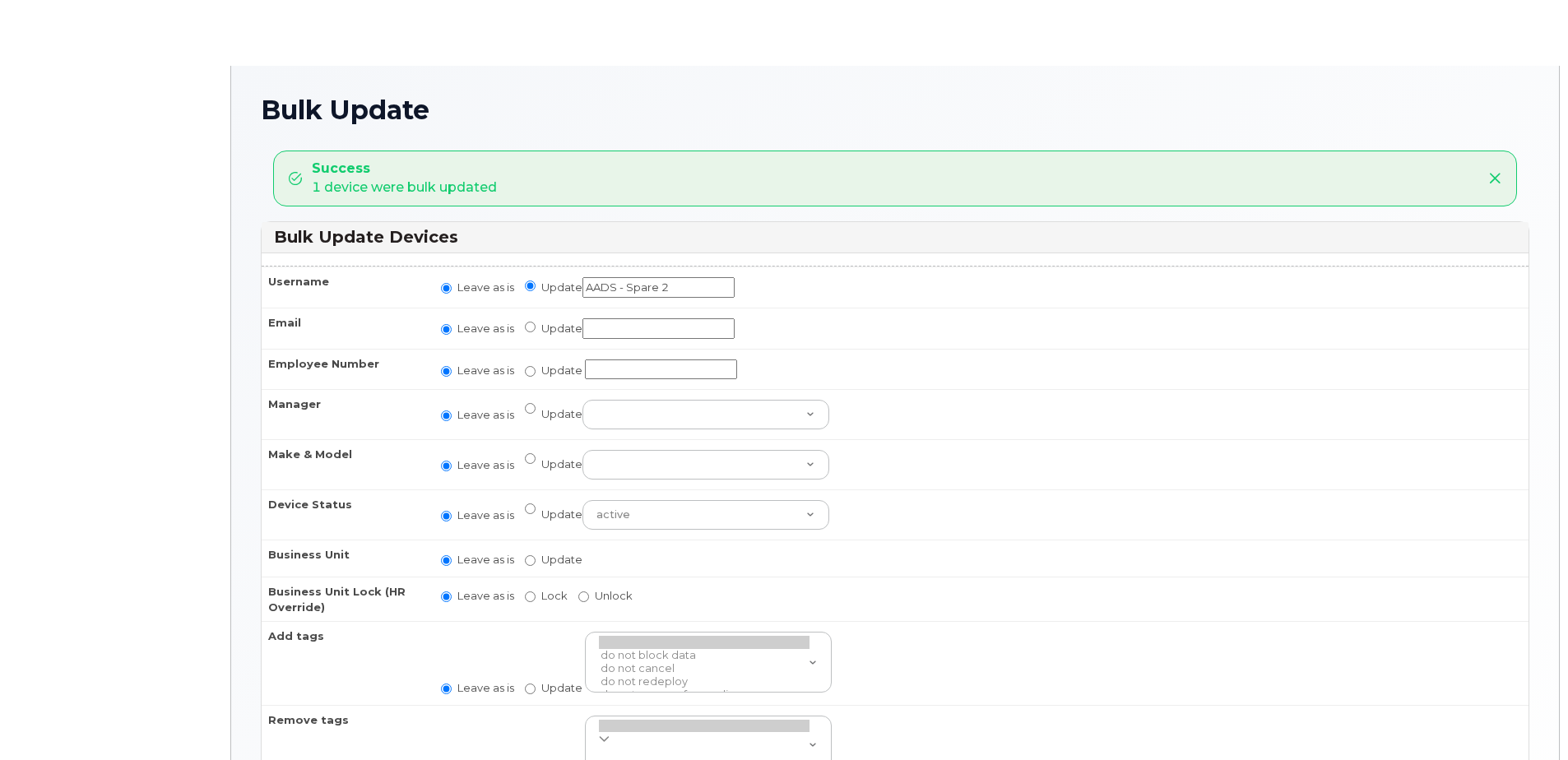
radio input "true"
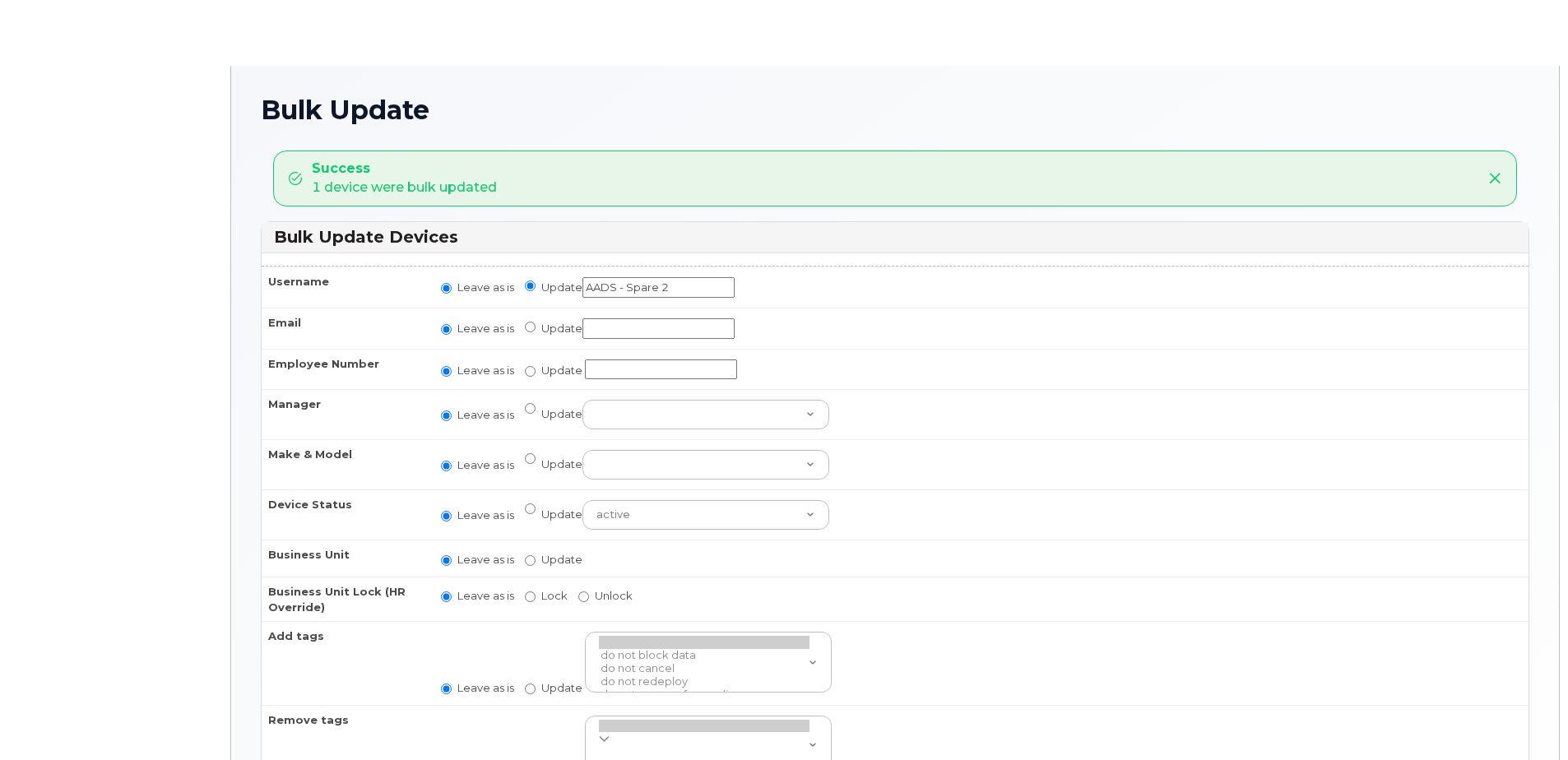
radio input "true"
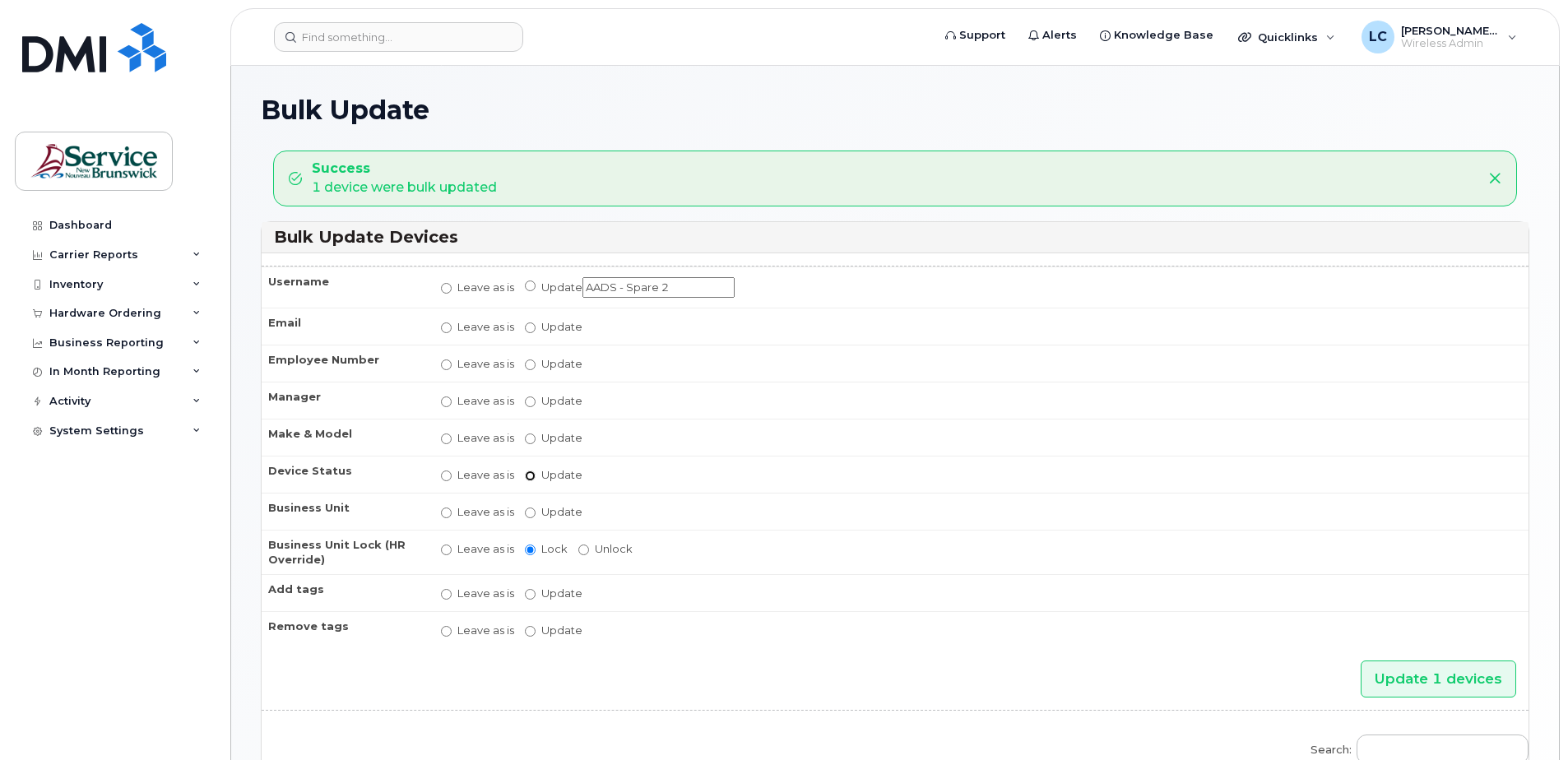
click at [530, 476] on input "Update active active suspended cancelled" at bounding box center [530, 475] width 11 height 11
radio input "true"
radio input "false"
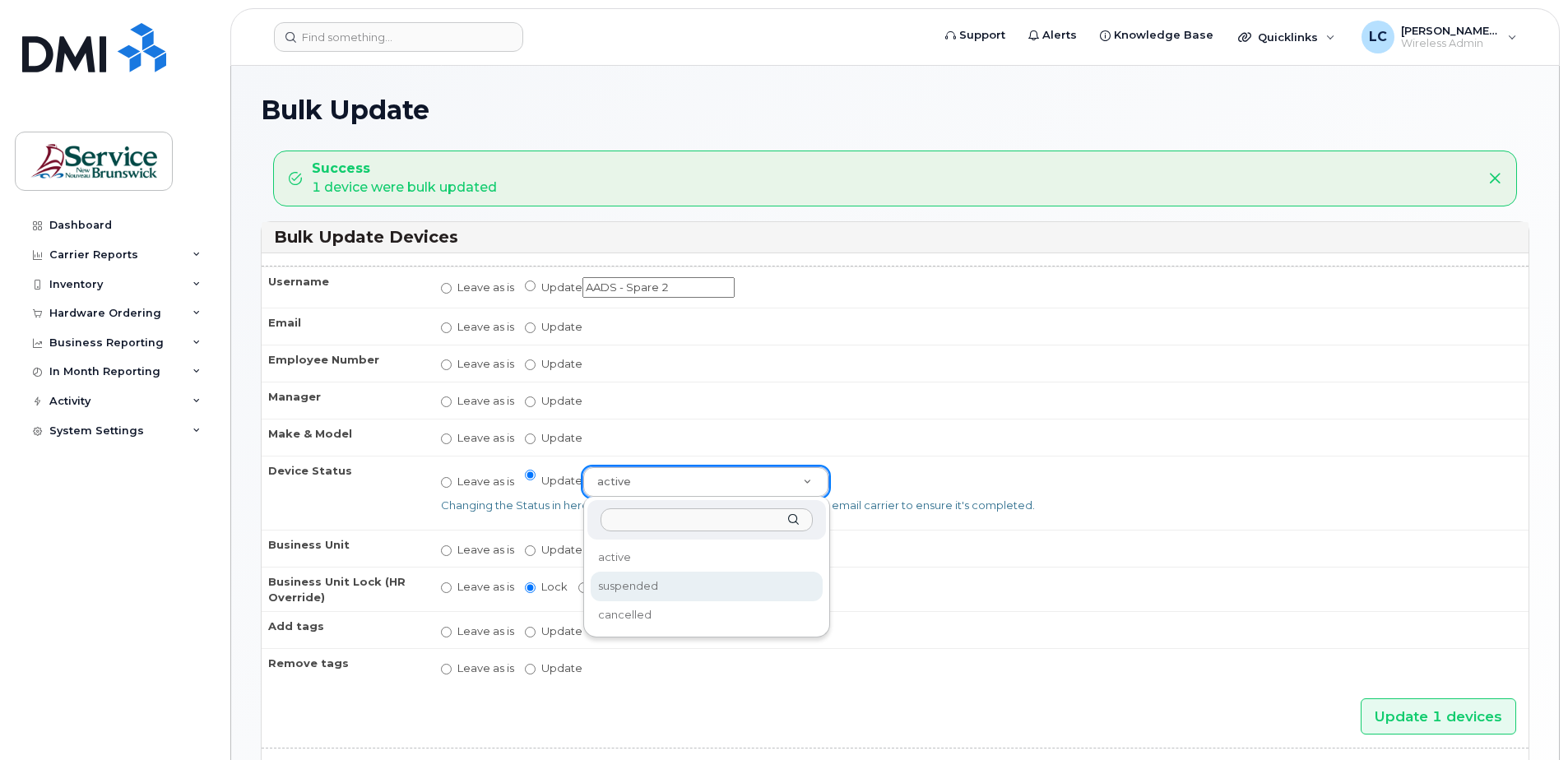
select select "suspended"
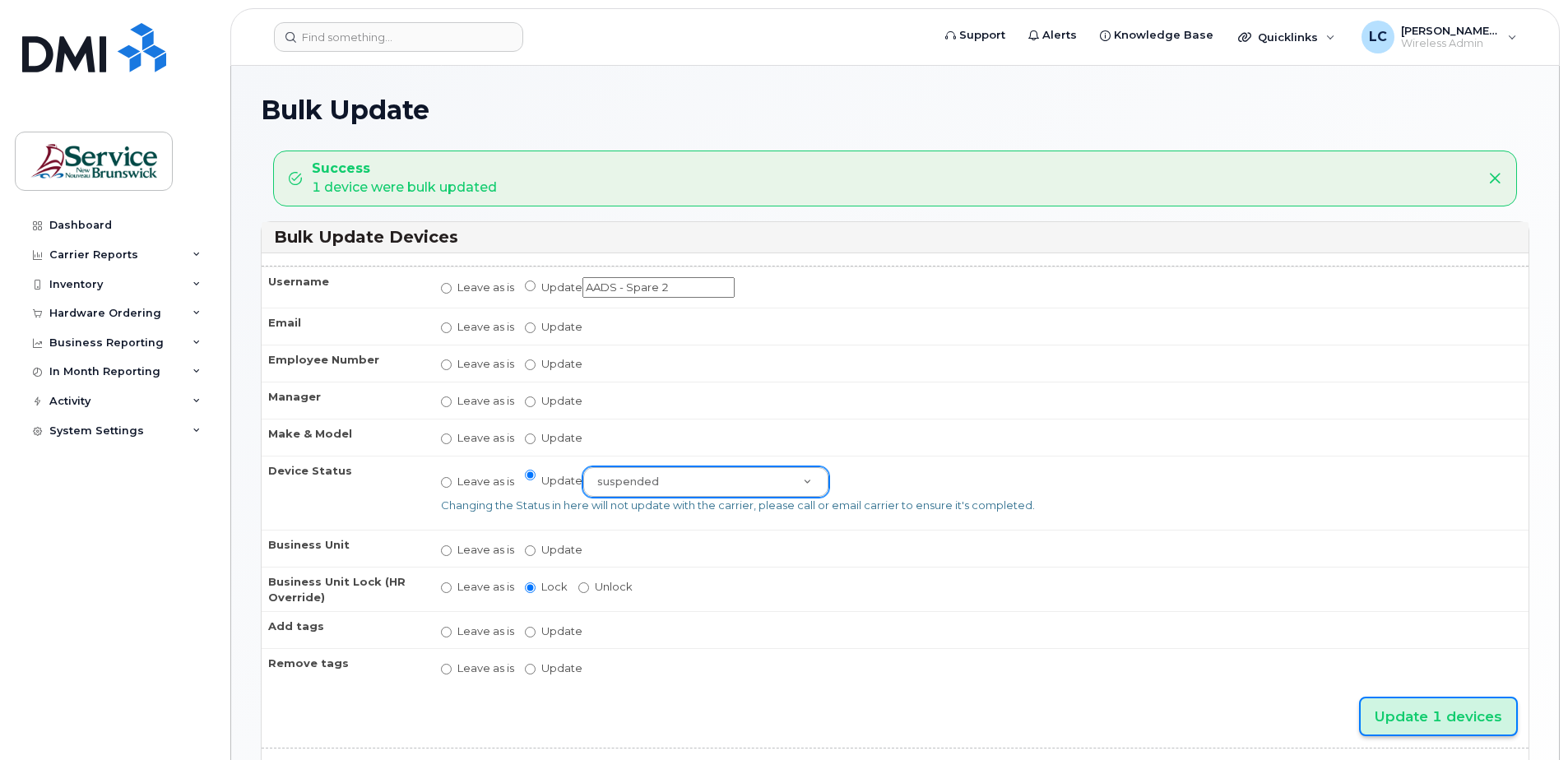
click at [1390, 716] on input "Update 1 devices" at bounding box center [1438, 717] width 155 height 37
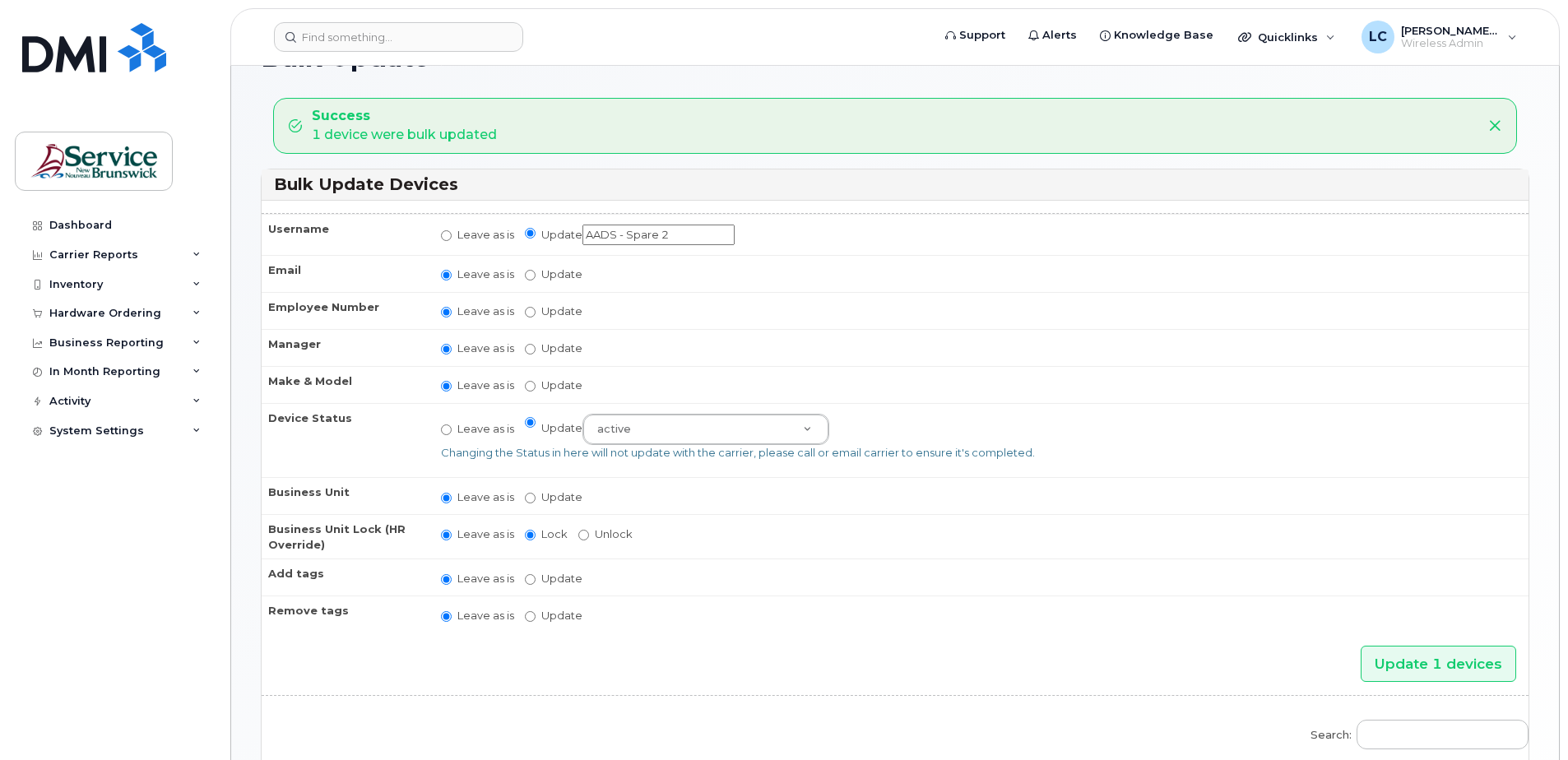
scroll to position [82, 0]
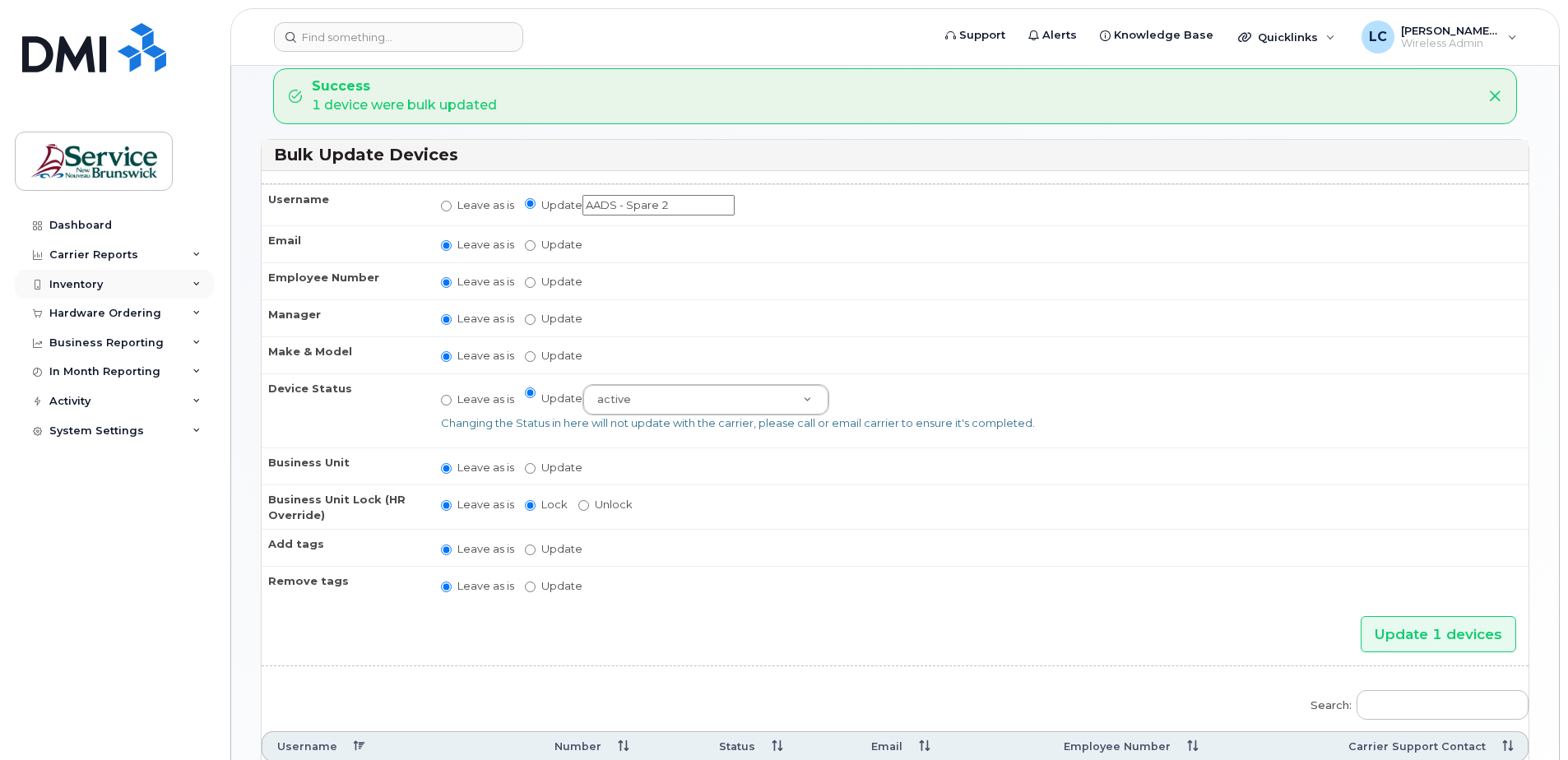
click at [115, 279] on div "Inventory" at bounding box center [114, 285] width 199 height 30
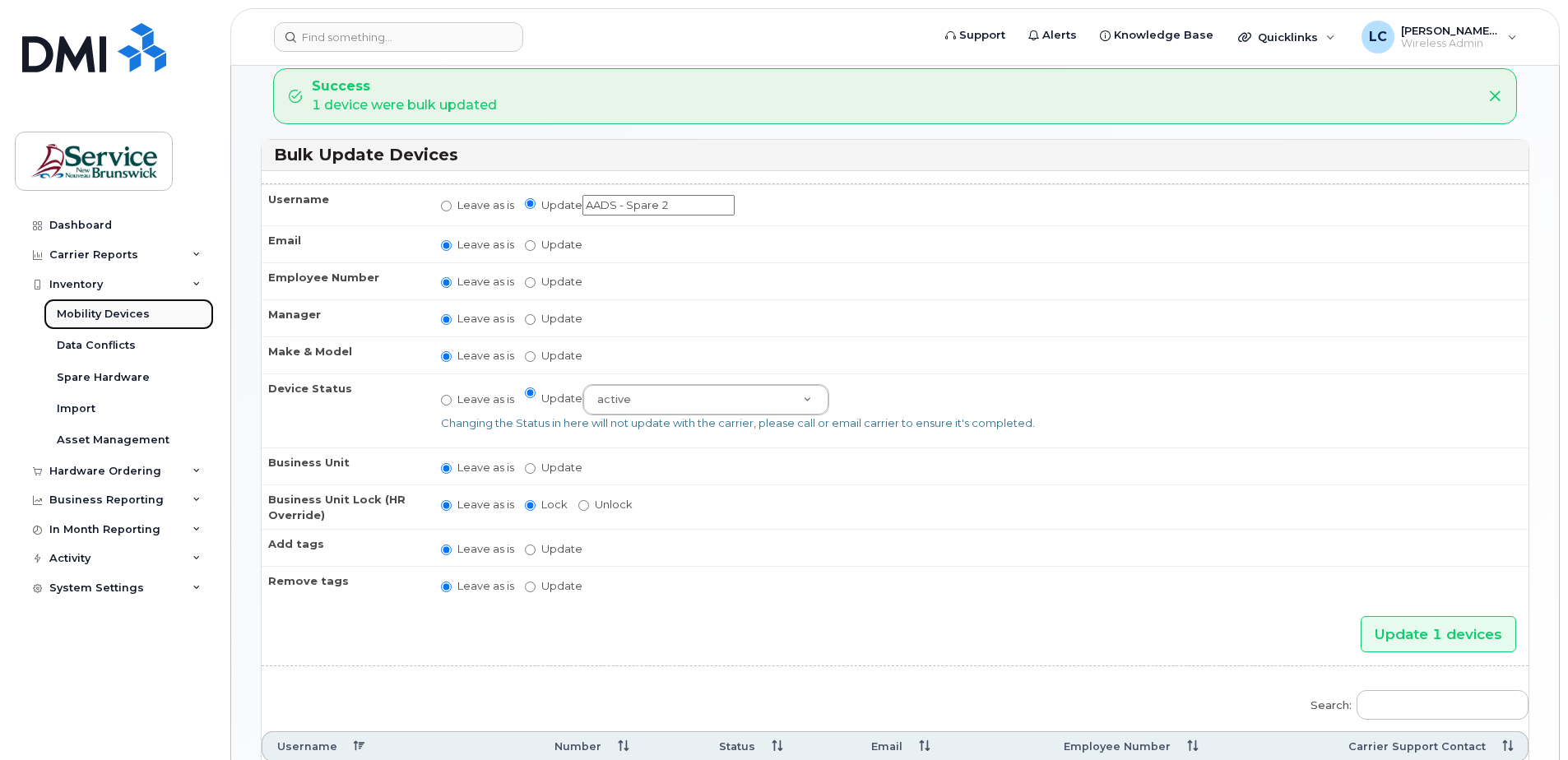
click at [122, 312] on div "Mobility Devices" at bounding box center [103, 313] width 93 height 14
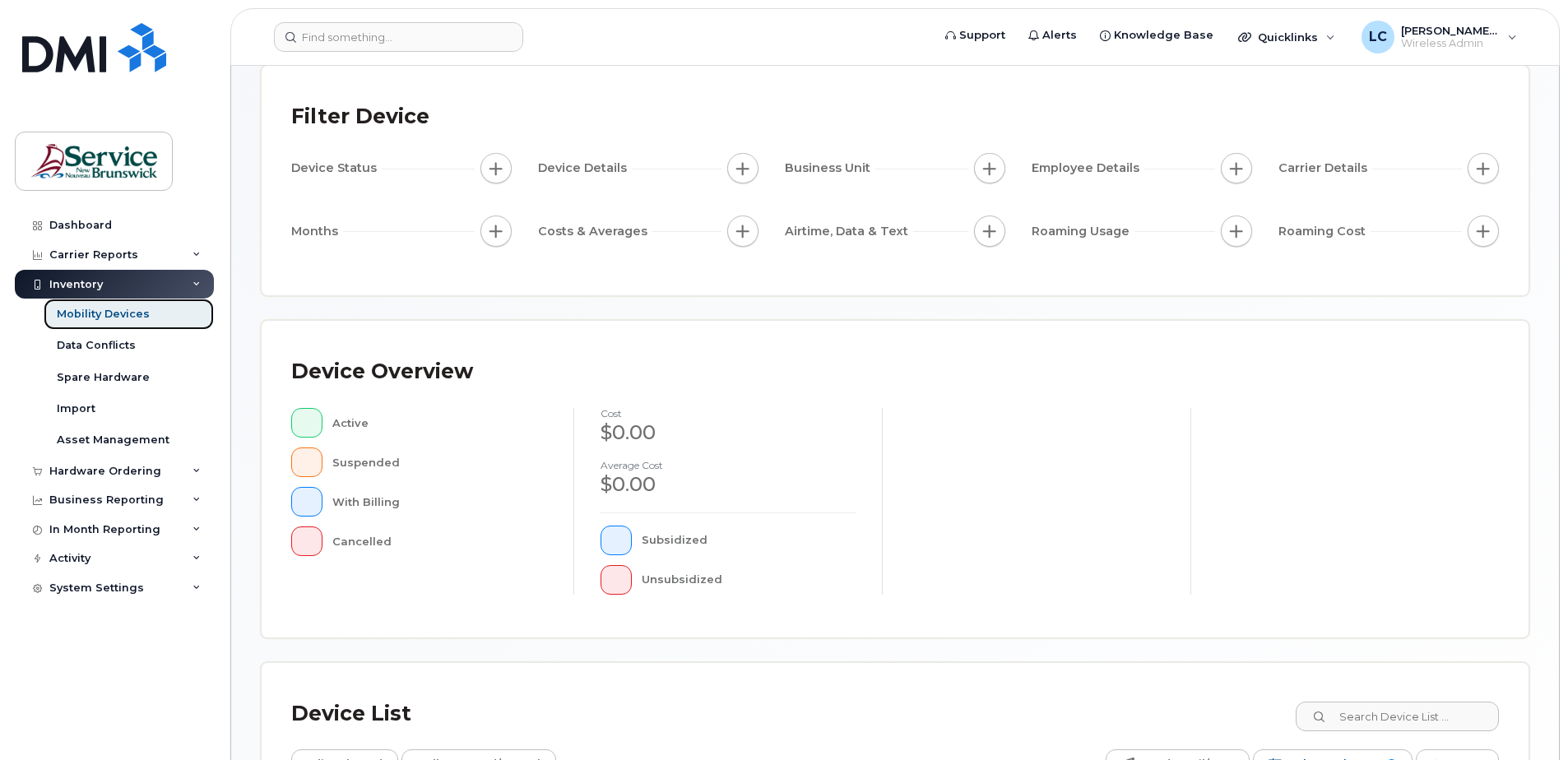
scroll to position [329, 0]
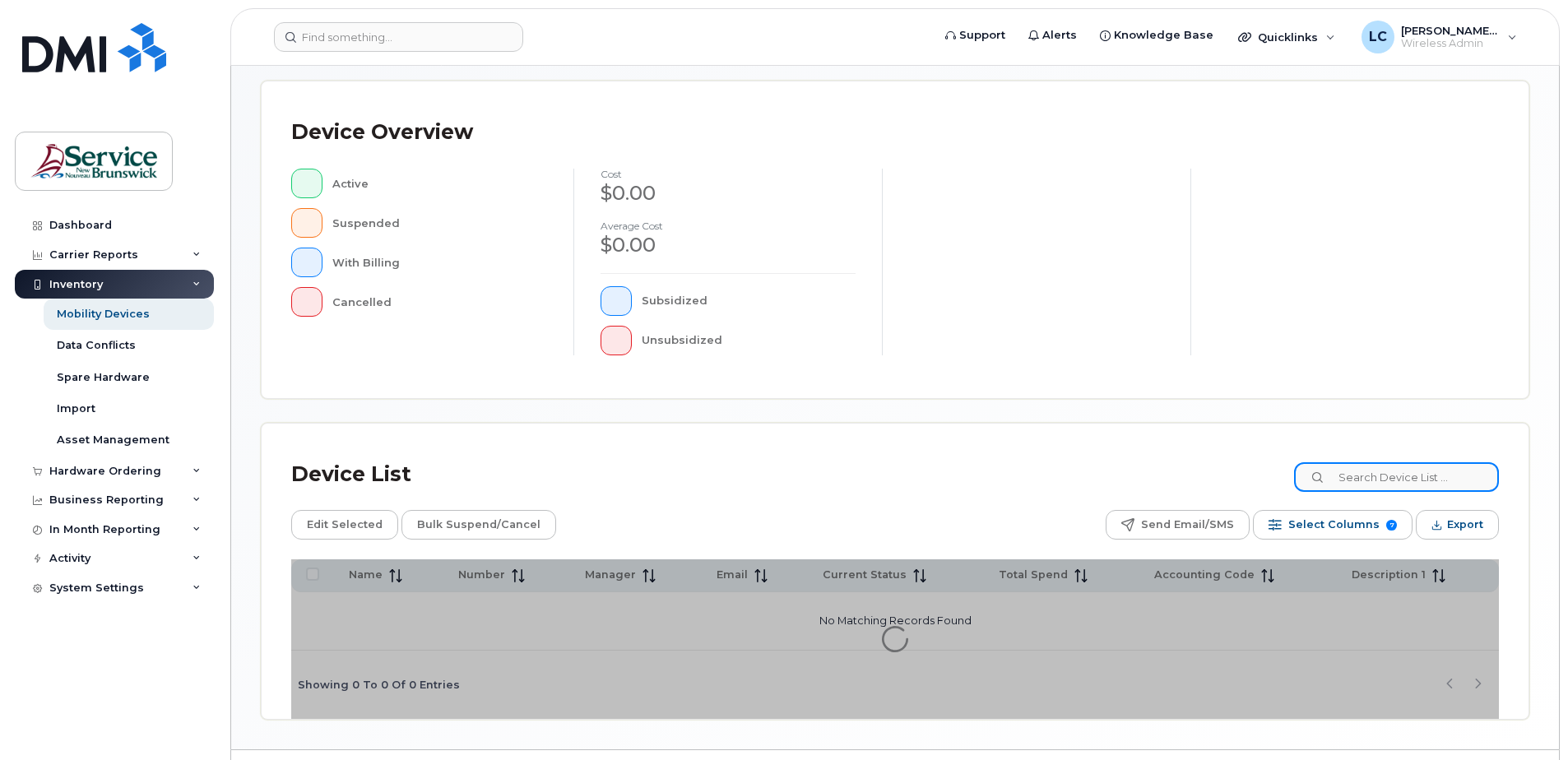
click at [1347, 484] on input at bounding box center [1396, 476] width 205 height 30
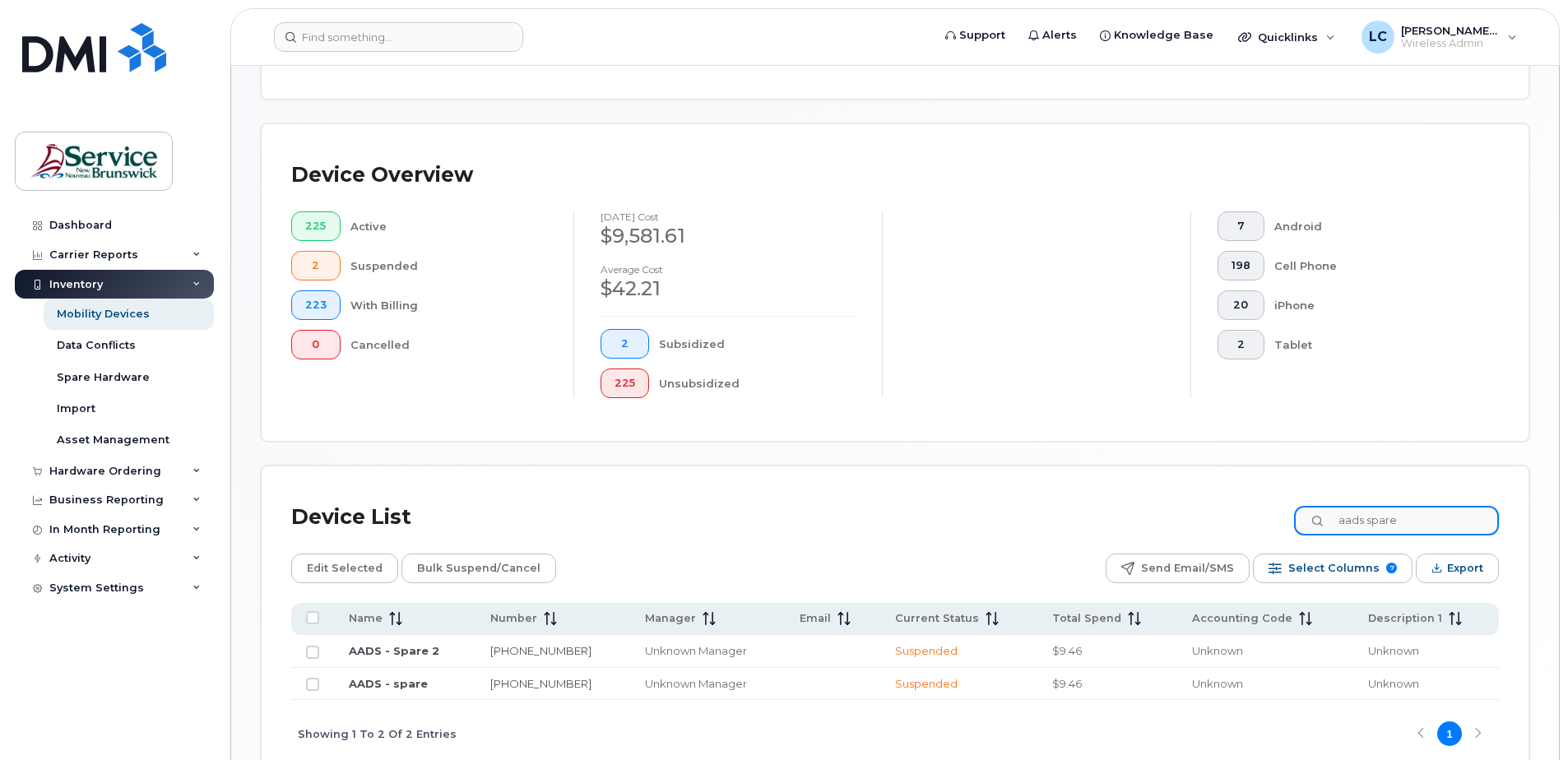
scroll to position [371, 0]
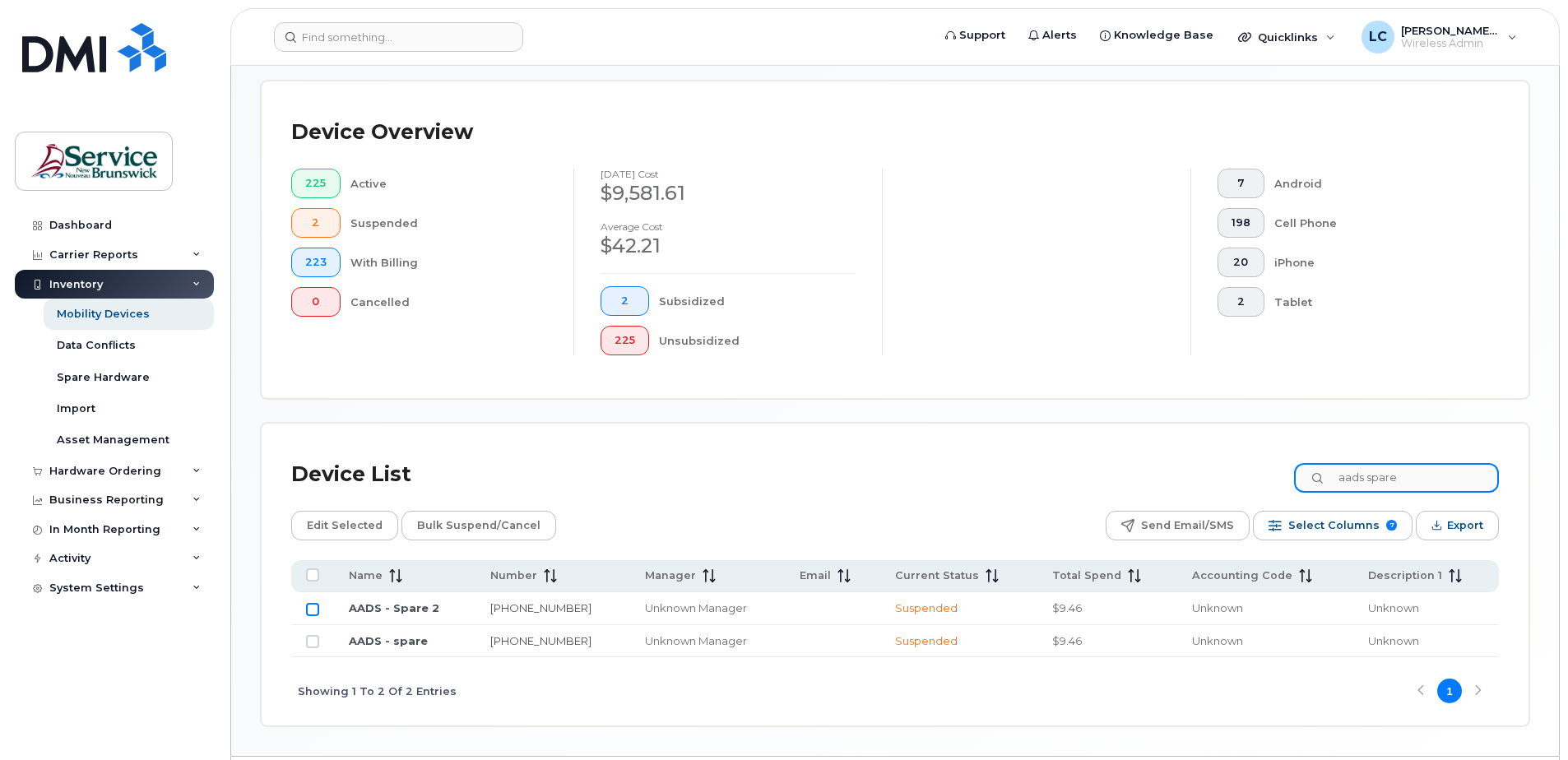
type input "aads spare"
click at [314, 611] on input "Row Unselected" at bounding box center [313, 610] width 14 height 14
checkbox input "true"
click at [315, 642] on input "Row Unselected" at bounding box center [313, 641] width 14 height 14
checkbox input "true"
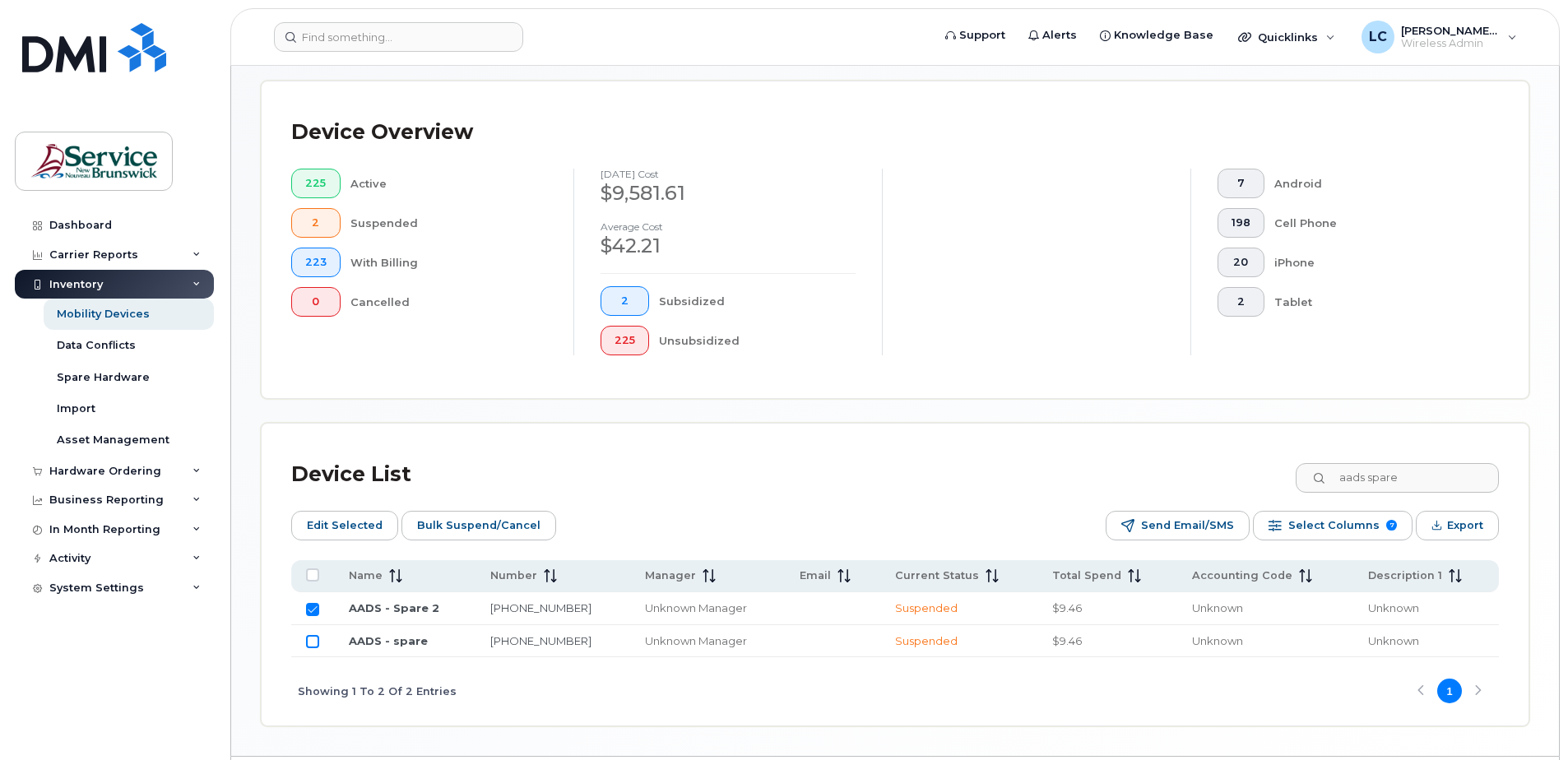
checkbox input "true"
click at [460, 526] on span "Bulk Suspend/Cancel" at bounding box center [479, 526] width 124 height 25
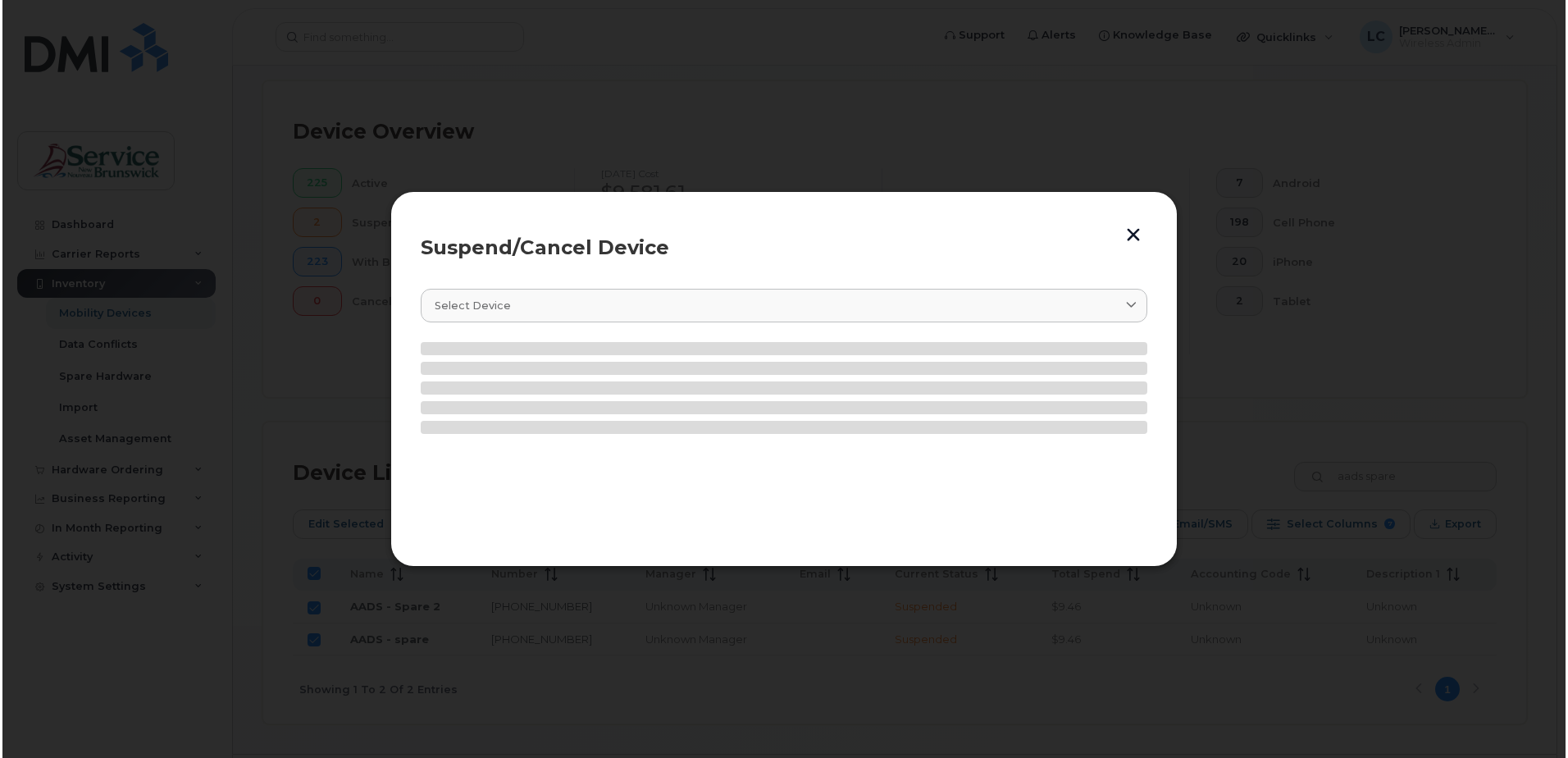
scroll to position [357, 0]
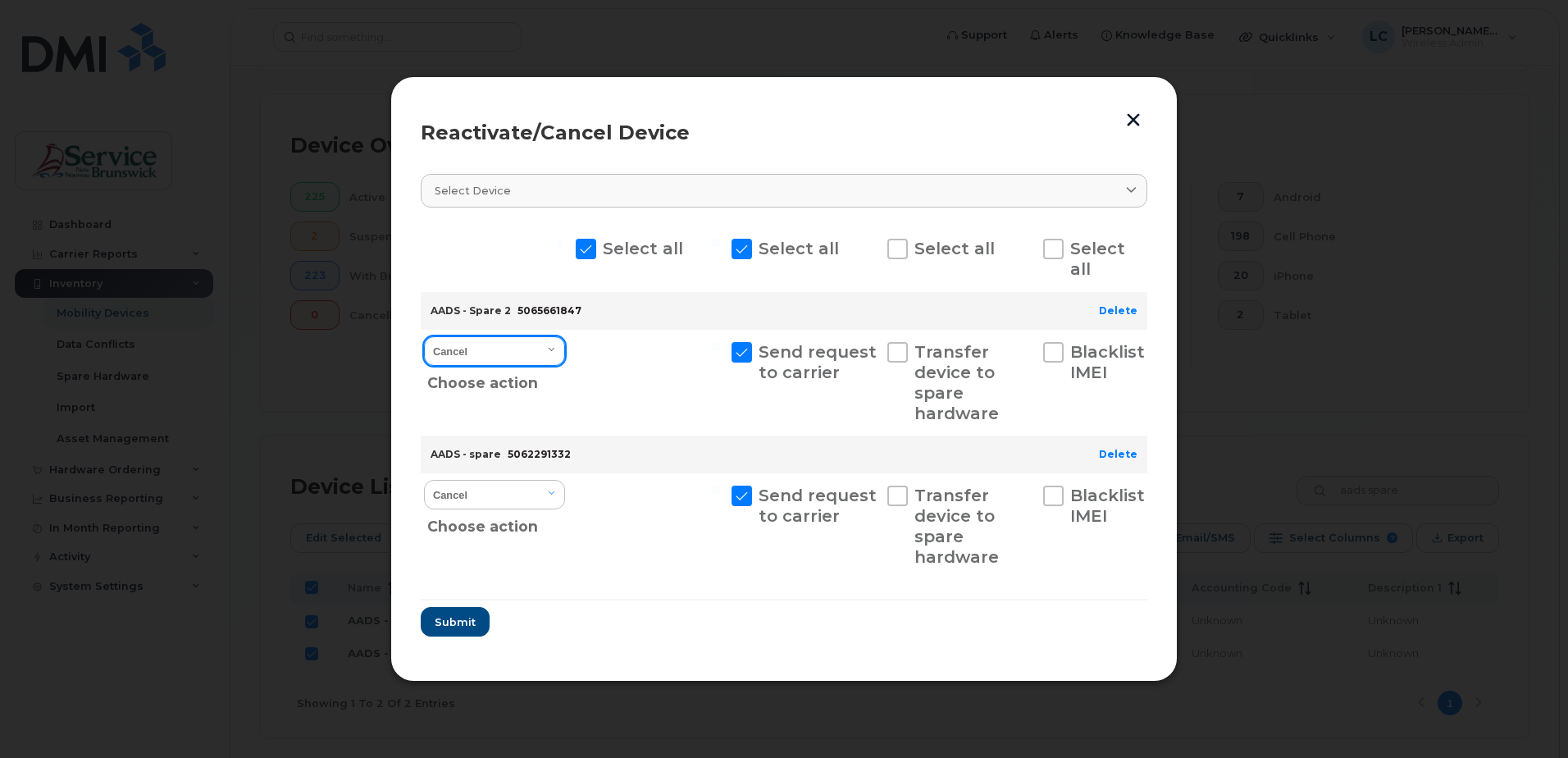
click at [551, 343] on select "Cancel Suspend - Extend Suspension Reactivate" at bounding box center [494, 351] width 141 height 30
select select "[object Object]"
click at [424, 337] on select "Cancel Suspend - Extend Suspension Reactivate" at bounding box center [494, 351] width 141 height 30
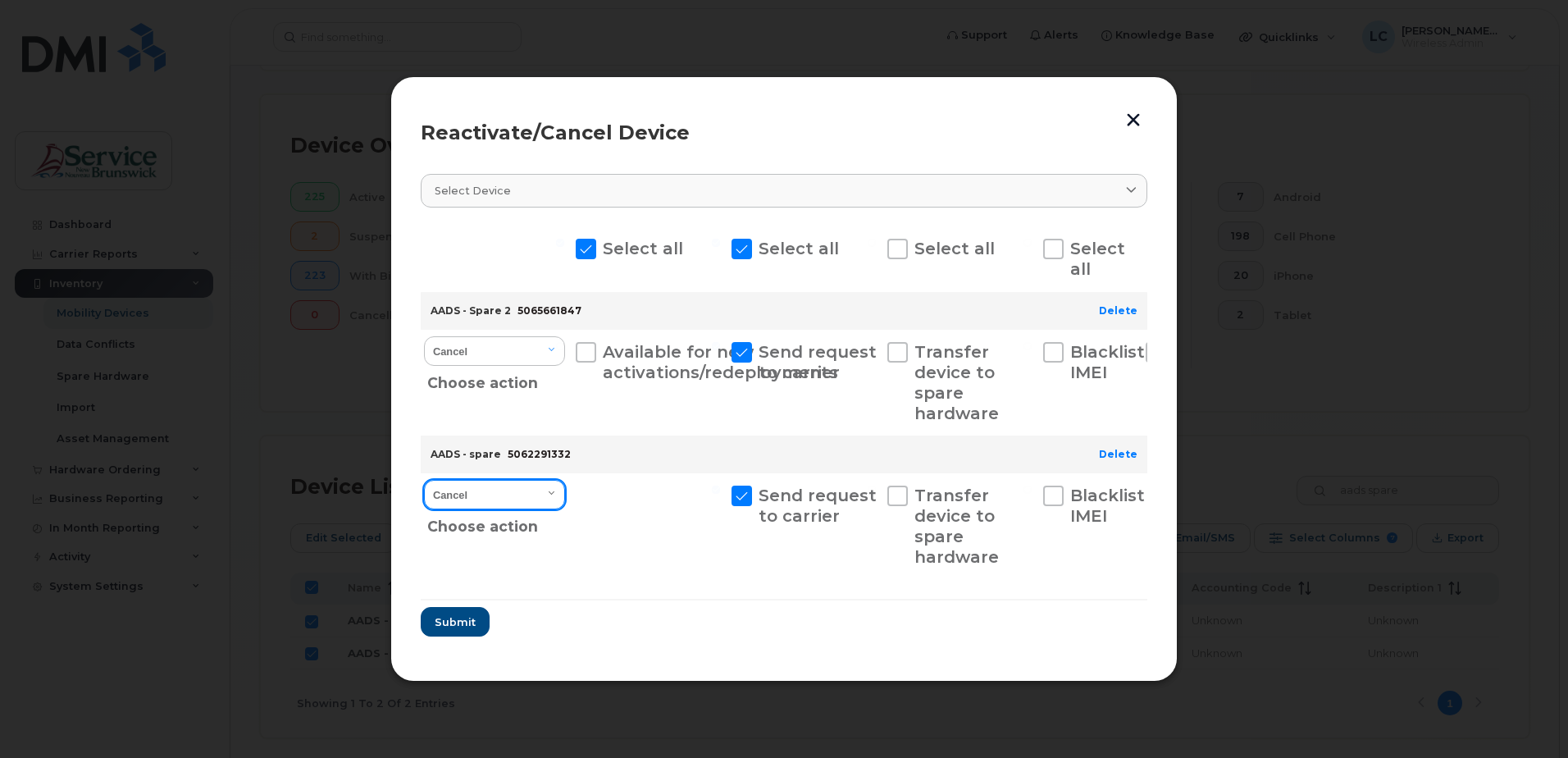
click at [525, 490] on select "Cancel Suspend - Extend Suspension Reactivate" at bounding box center [494, 494] width 141 height 30
select select "[object Object]"
click at [424, 480] on select "Cancel Suspend - Extend Suspension Reactivate" at bounding box center [494, 494] width 141 height 30
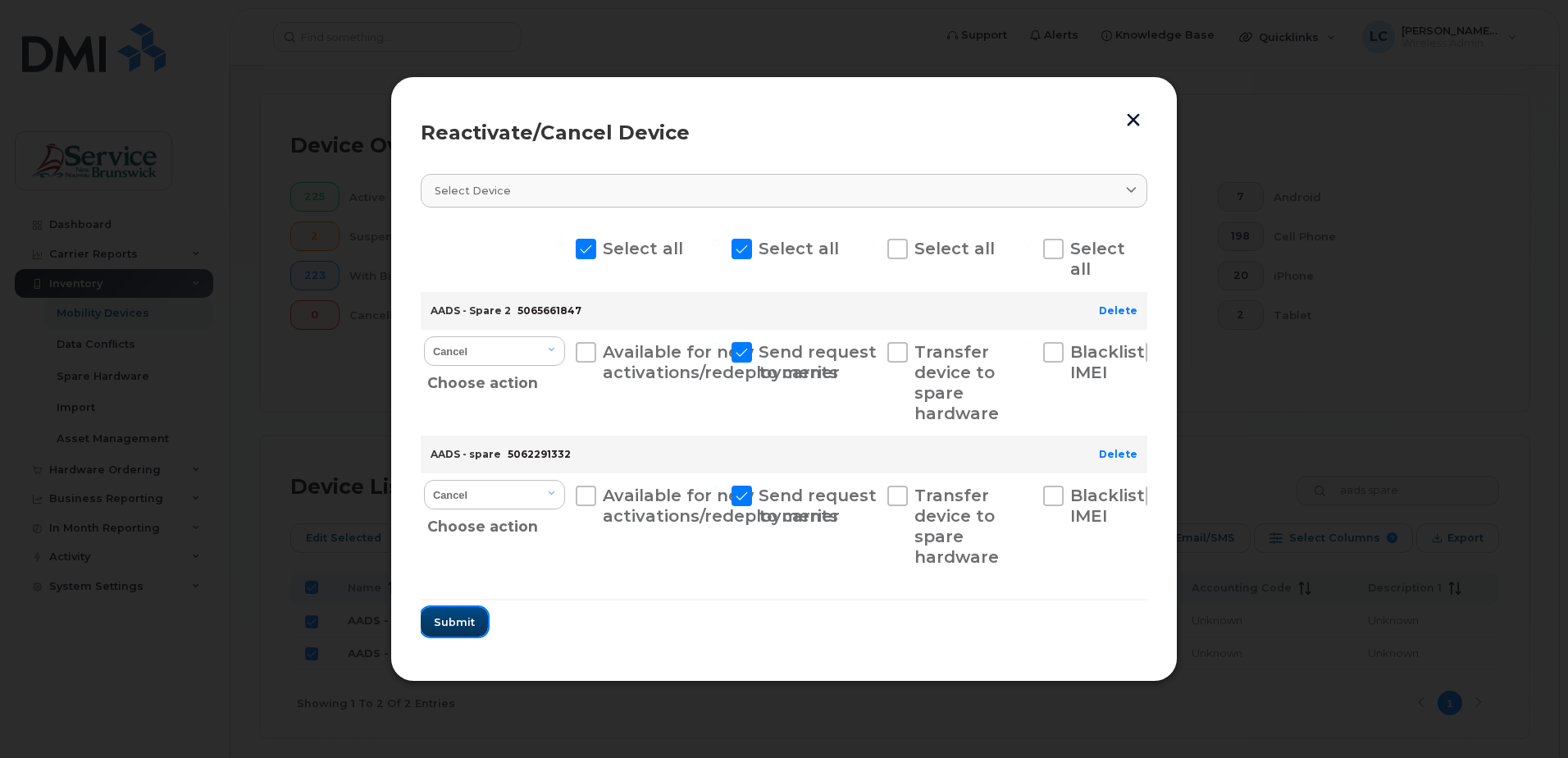
click at [443, 621] on span "Submit" at bounding box center [454, 622] width 41 height 15
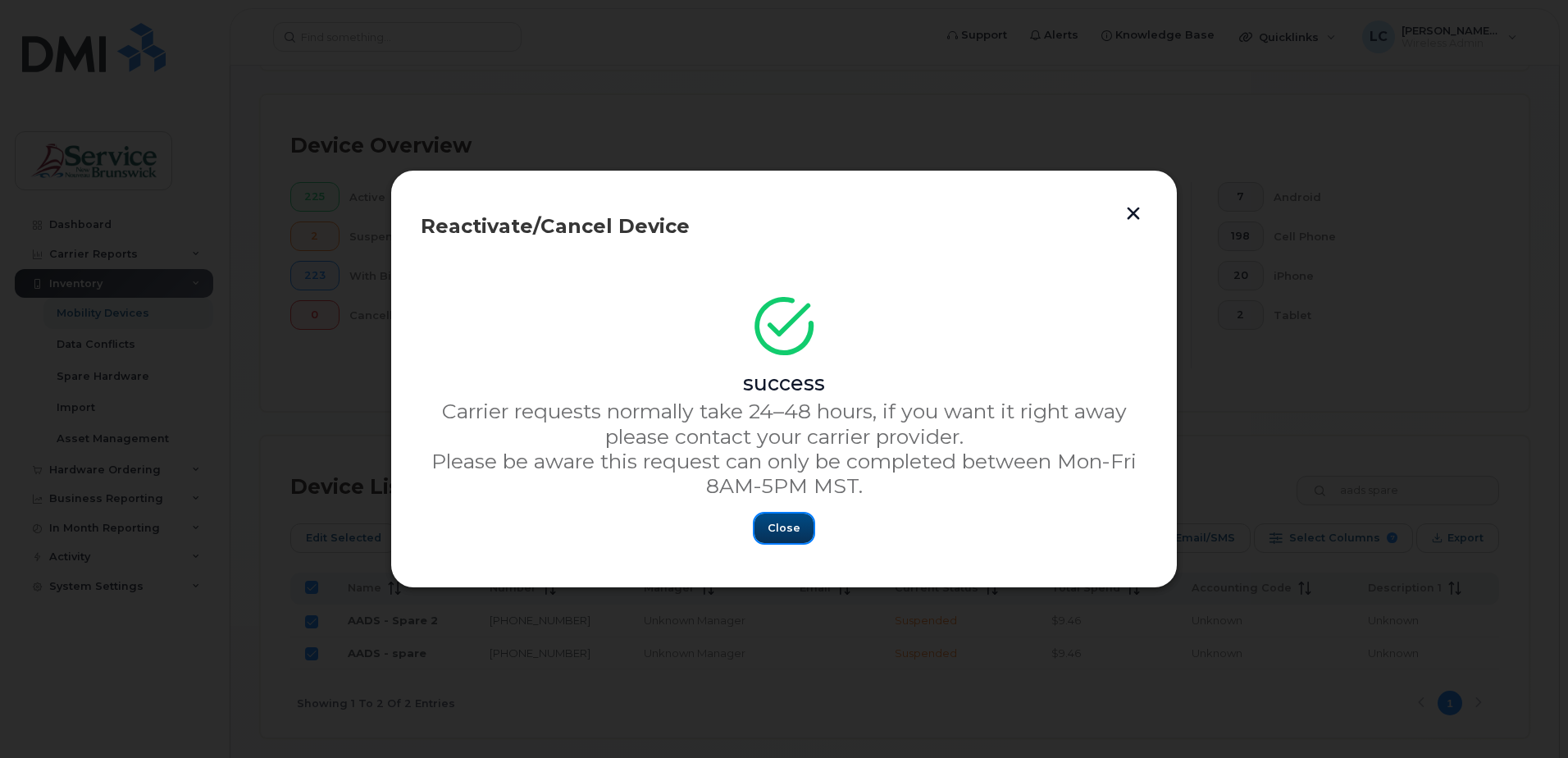
click at [802, 528] on button "Close" at bounding box center [783, 528] width 59 height 30
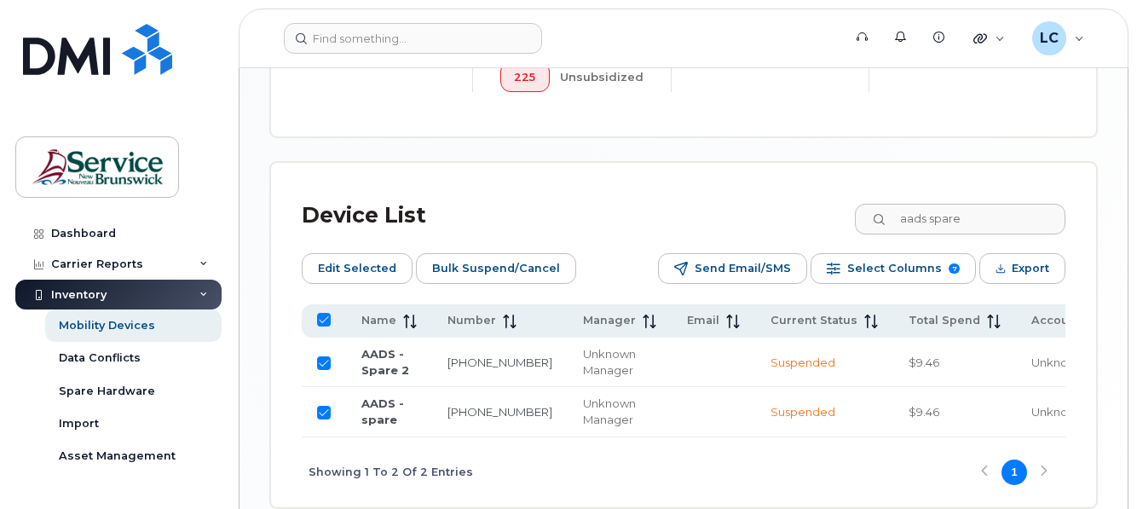
scroll to position [812, 0]
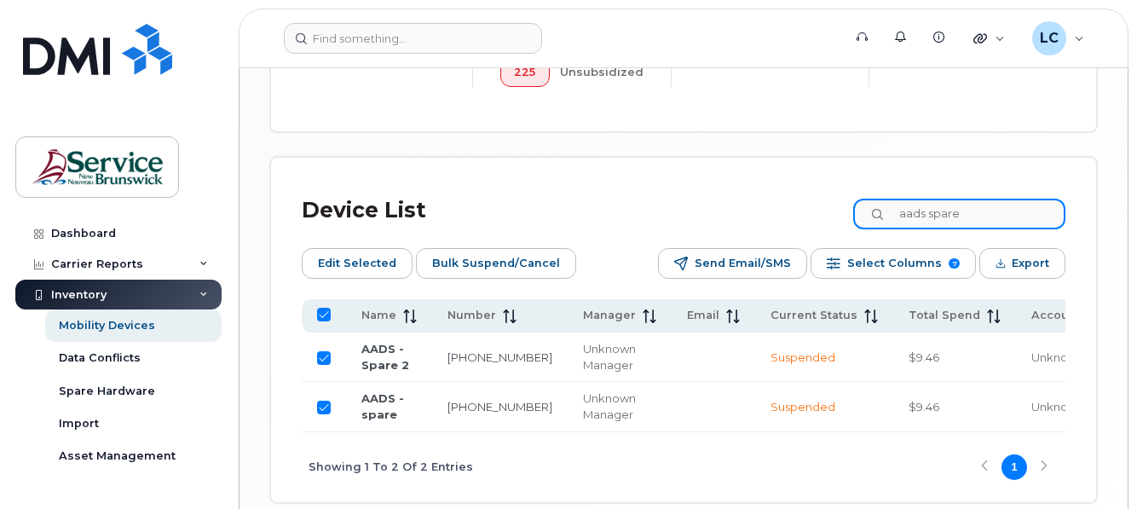
click at [905, 212] on input "aads spare" at bounding box center [959, 214] width 212 height 31
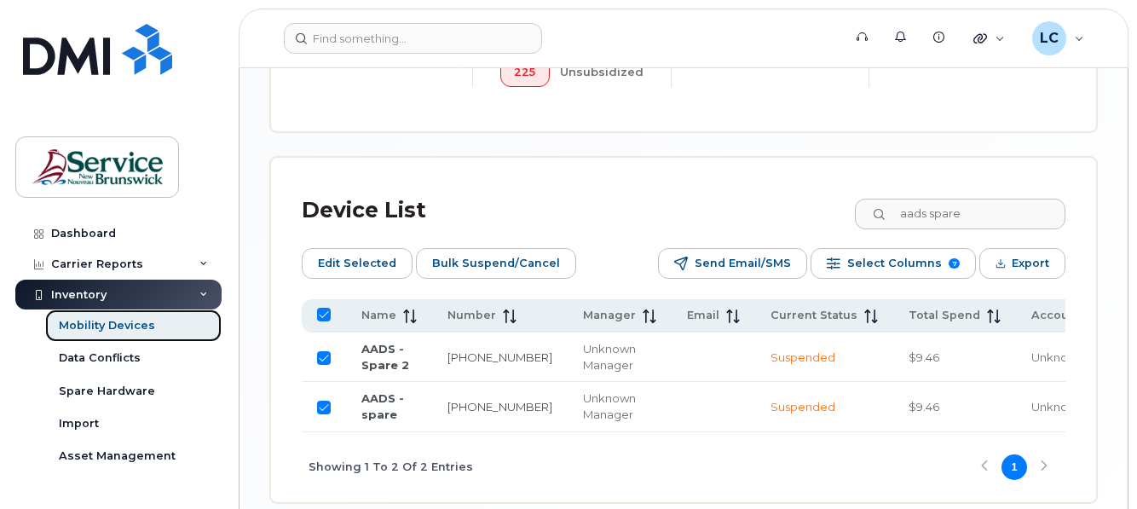
click at [76, 321] on div "Mobility Devices" at bounding box center [107, 325] width 96 height 15
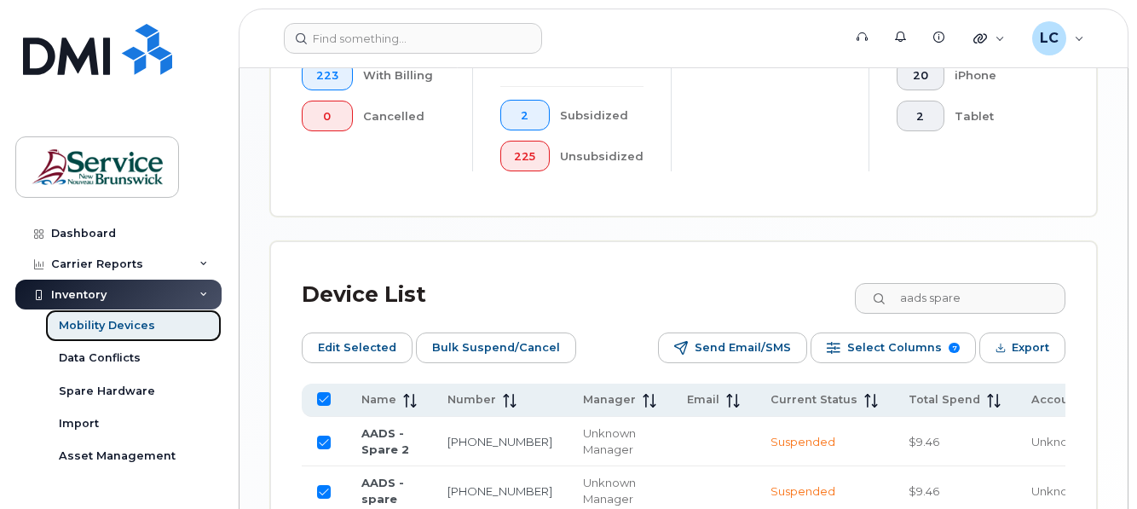
scroll to position [767, 0]
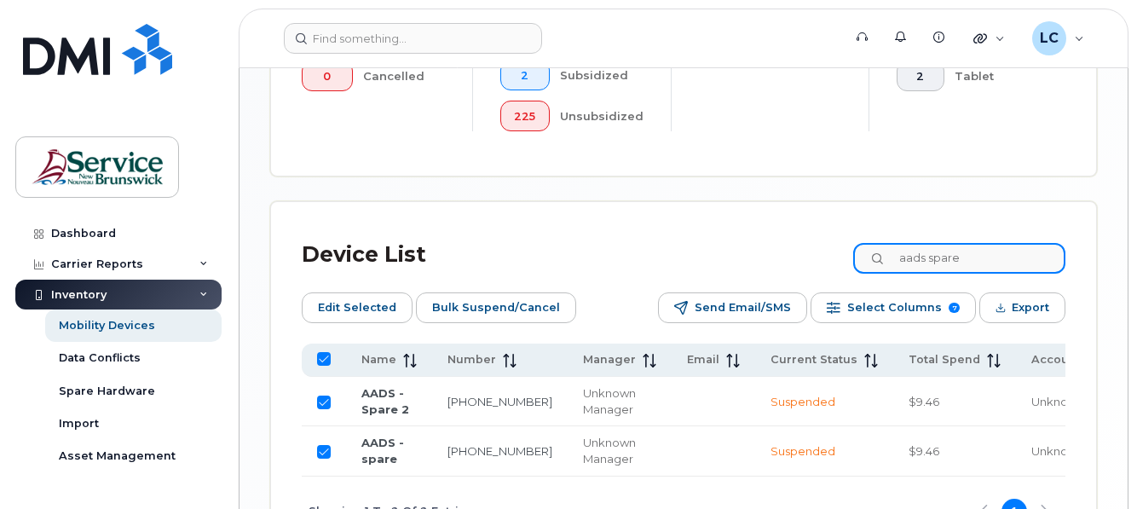
click at [993, 264] on input "aads spare" at bounding box center [959, 258] width 212 height 31
type input "a"
checkbox input "false"
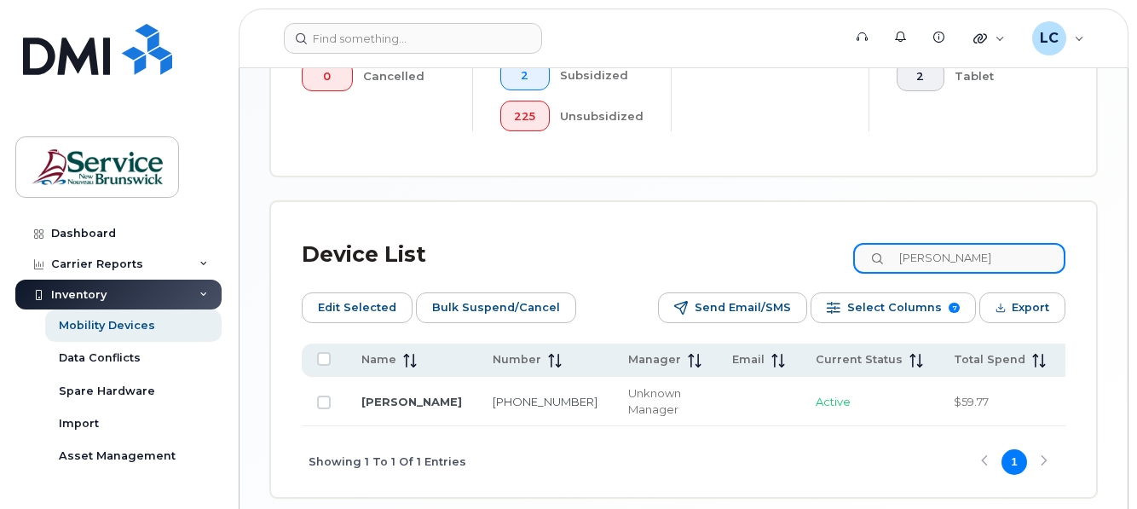
click at [974, 257] on input "[PERSON_NAME]" at bounding box center [959, 258] width 212 height 31
drag, startPoint x: 974, startPoint y: 257, endPoint x: 905, endPoint y: 253, distance: 68.3
click at [905, 253] on input "[PERSON_NAME]" at bounding box center [959, 258] width 212 height 31
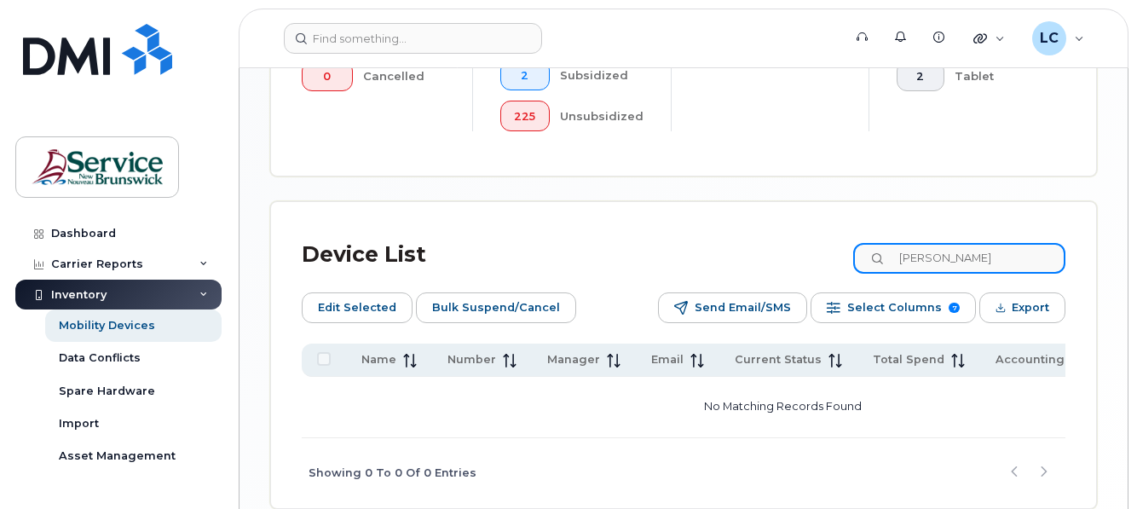
drag, startPoint x: 986, startPoint y: 253, endPoint x: 903, endPoint y: 256, distance: 82.7
click at [903, 256] on input "[PERSON_NAME]" at bounding box center [959, 258] width 212 height 31
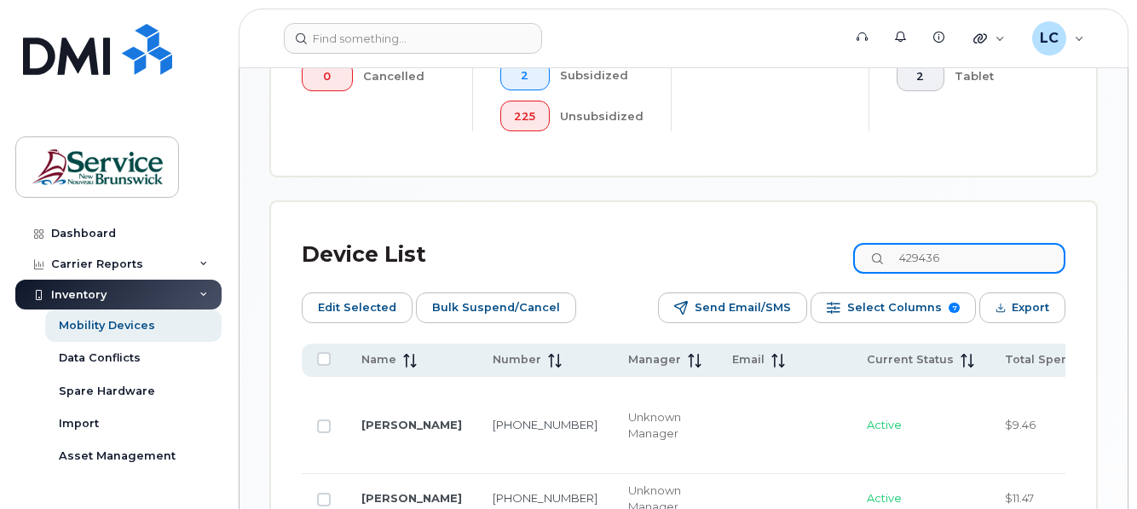
type input "4294362"
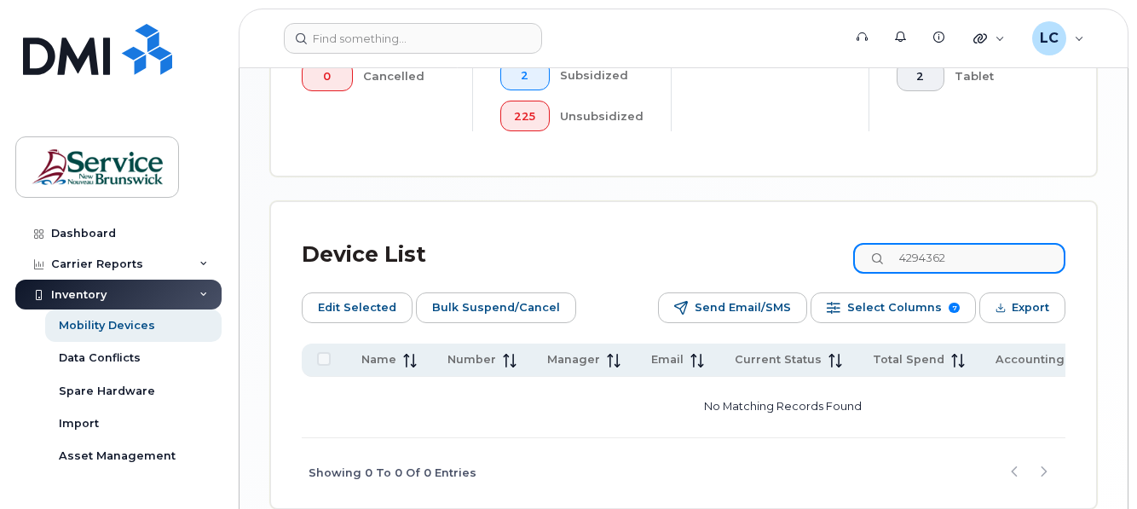
drag, startPoint x: 977, startPoint y: 257, endPoint x: 913, endPoint y: 256, distance: 64.0
click at [913, 256] on input "4294362" at bounding box center [959, 258] width 212 height 31
